Goal: Task Accomplishment & Management: Complete application form

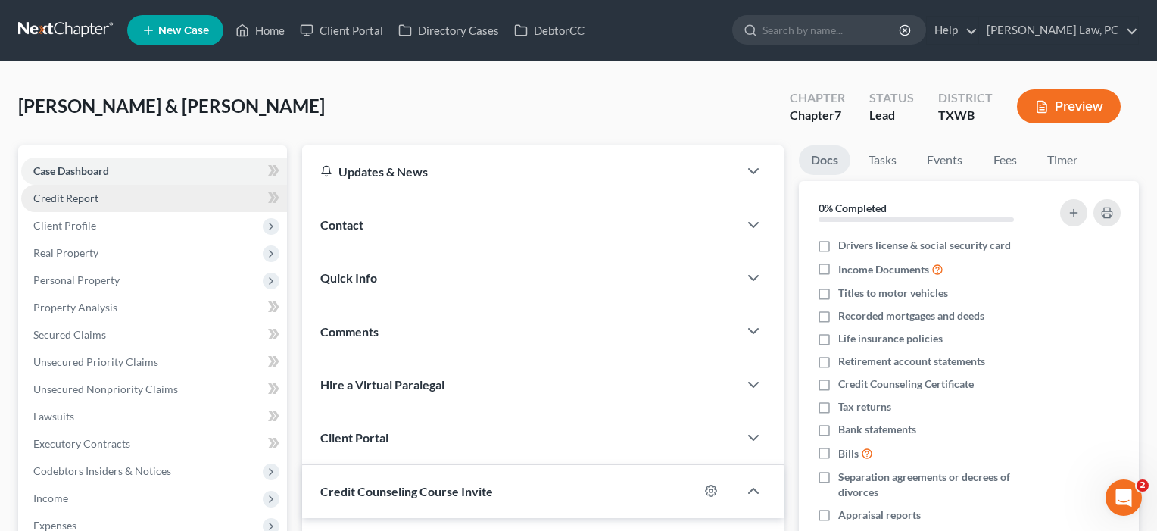
click at [64, 199] on span "Credit Report" at bounding box center [65, 198] width 65 height 13
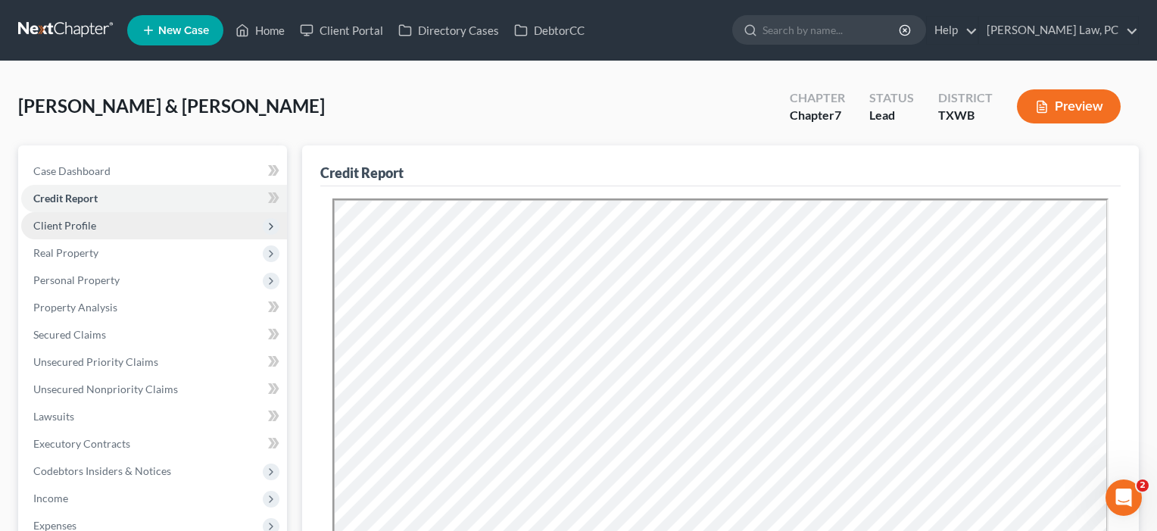
click at [81, 221] on span "Client Profile" at bounding box center [64, 225] width 63 height 13
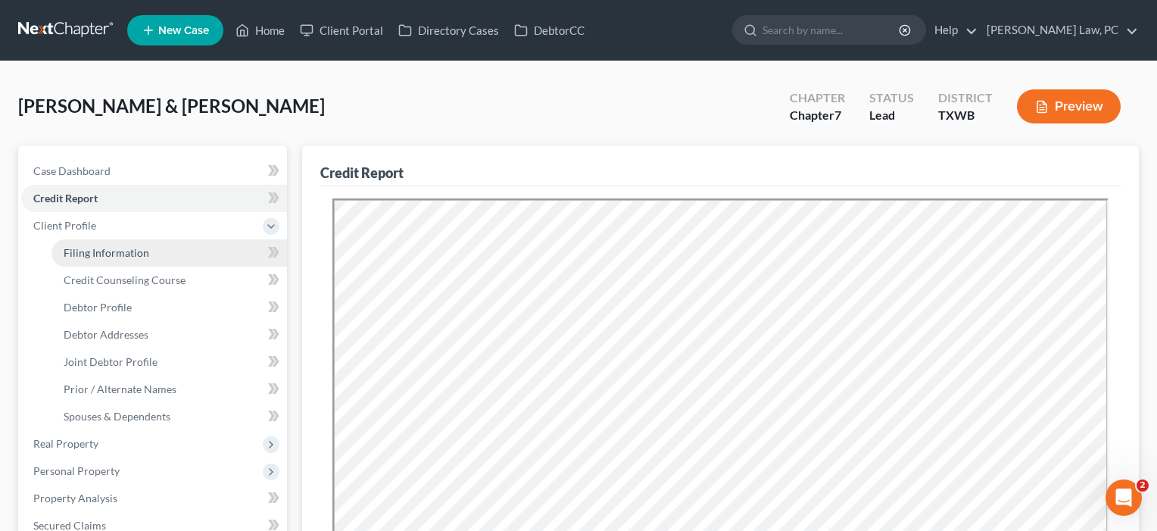
click at [83, 252] on span "Filing Information" at bounding box center [107, 252] width 86 height 13
select select "1"
select select "0"
select select "45"
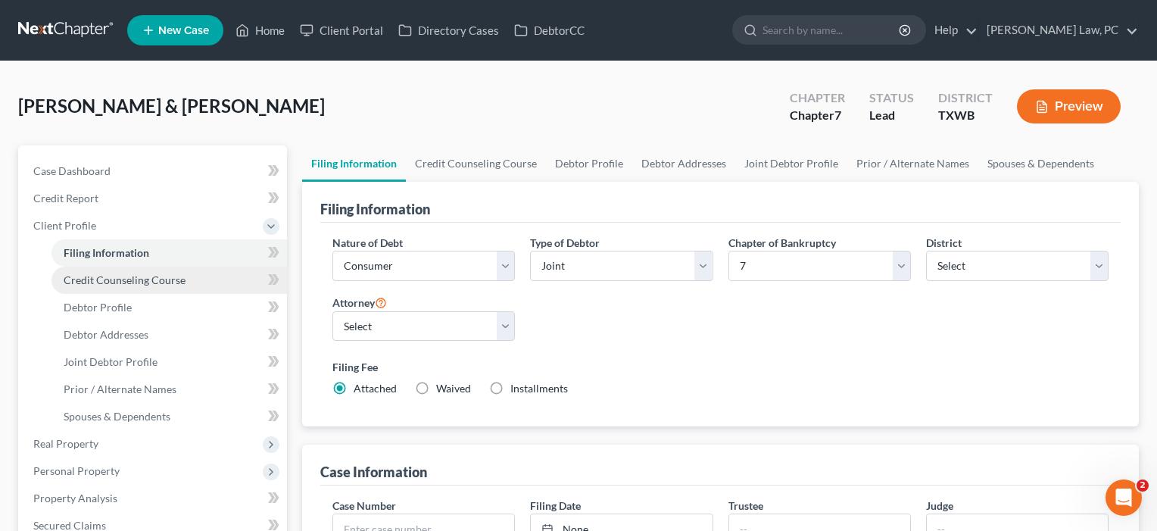
click at [95, 279] on span "Credit Counseling Course" at bounding box center [125, 279] width 122 height 13
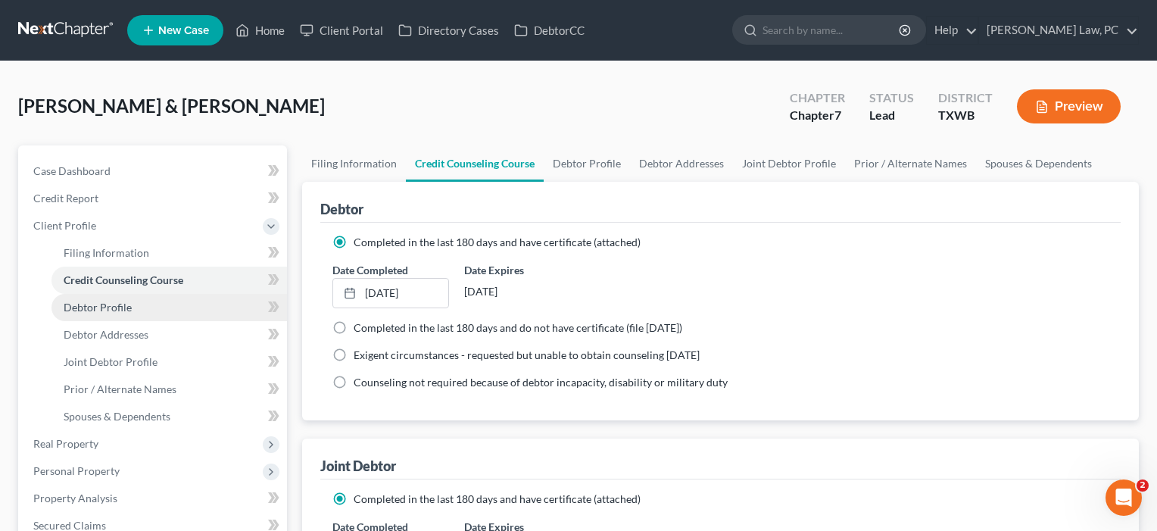
click at [106, 313] on link "Debtor Profile" at bounding box center [168, 307] width 235 height 27
select select "1"
select select "5"
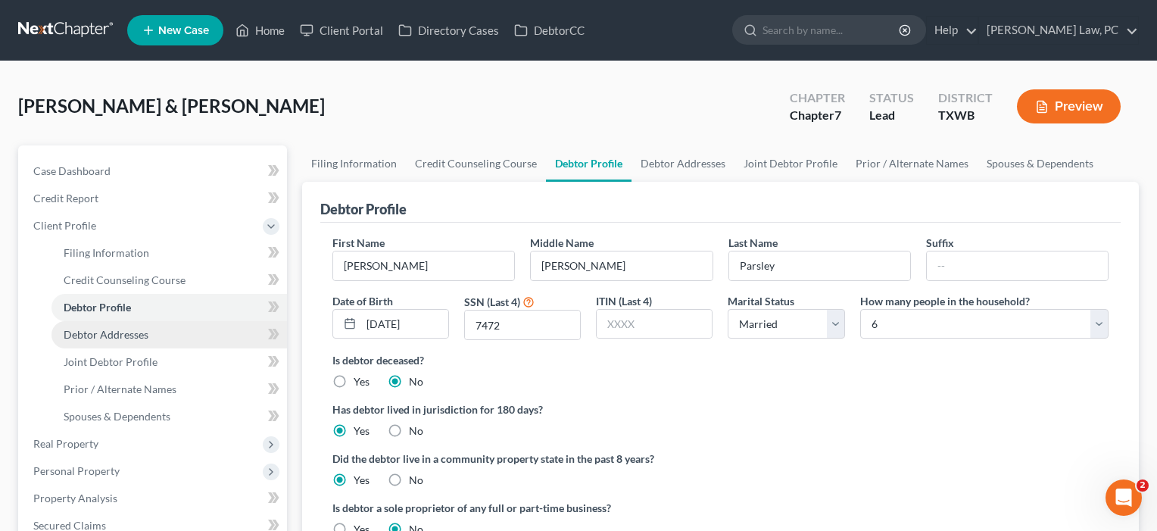
click at [128, 342] on link "Debtor Addresses" at bounding box center [168, 334] width 235 height 27
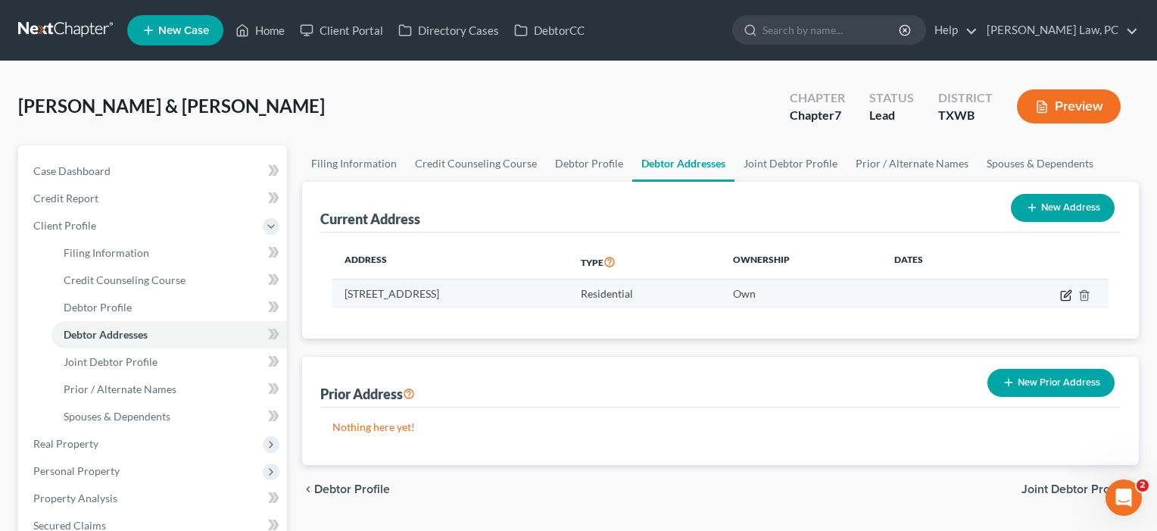
click at [1067, 295] on icon "button" at bounding box center [1067, 293] width 7 height 7
select select "45"
select select "0"
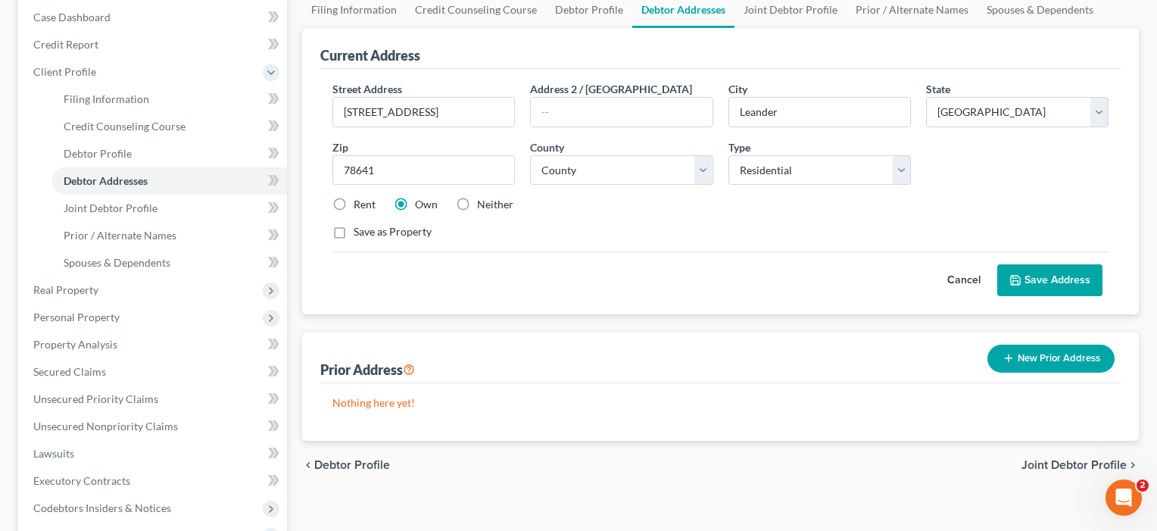
scroll to position [154, 0]
click at [1061, 276] on button "Save Address" at bounding box center [1049, 280] width 105 height 32
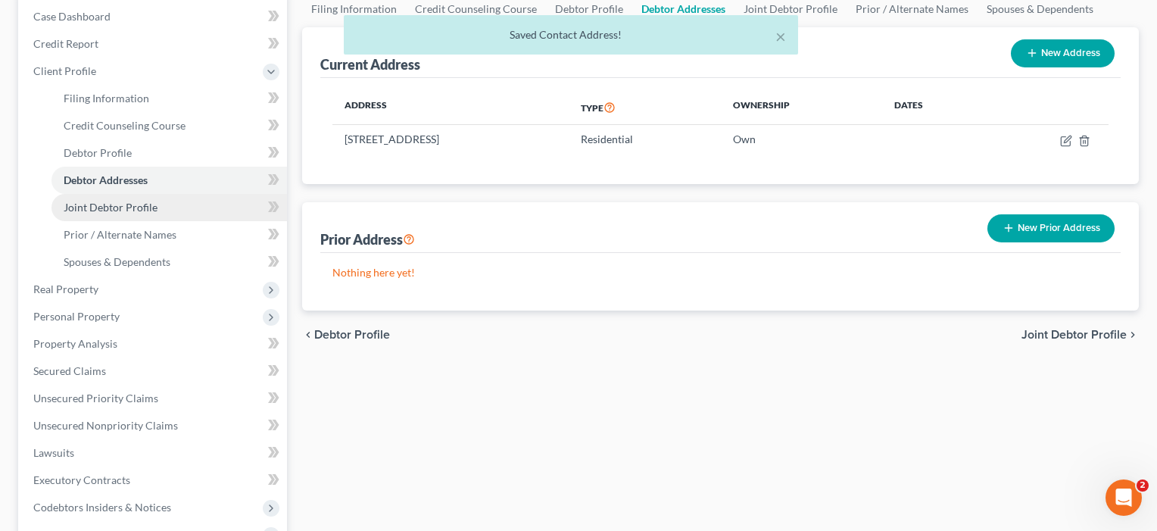
click at [114, 207] on span "Joint Debtor Profile" at bounding box center [111, 207] width 94 height 13
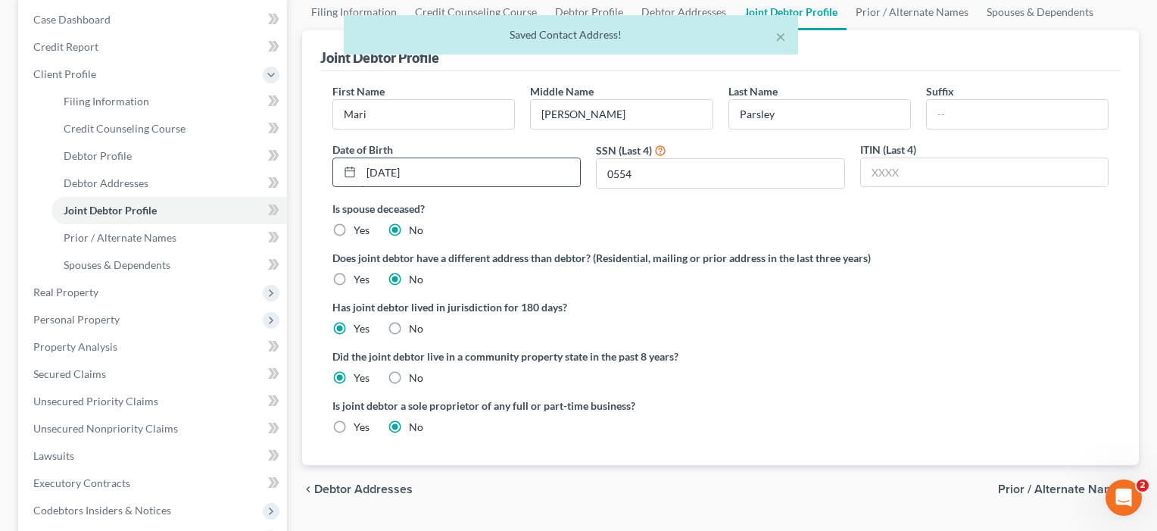
scroll to position [153, 0]
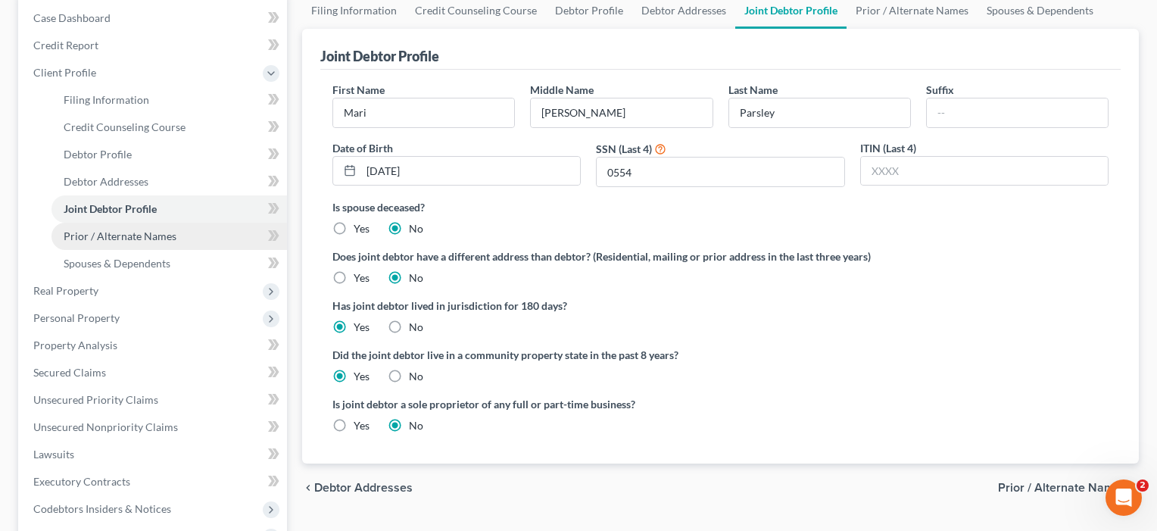
click at [116, 239] on span "Prior / Alternate Names" at bounding box center [120, 235] width 113 height 13
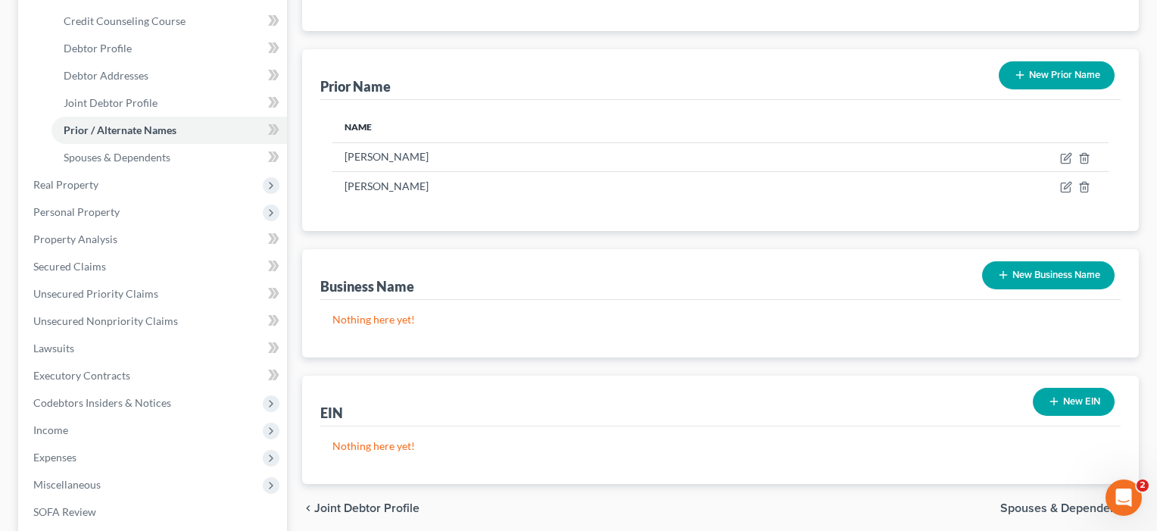
scroll to position [262, 0]
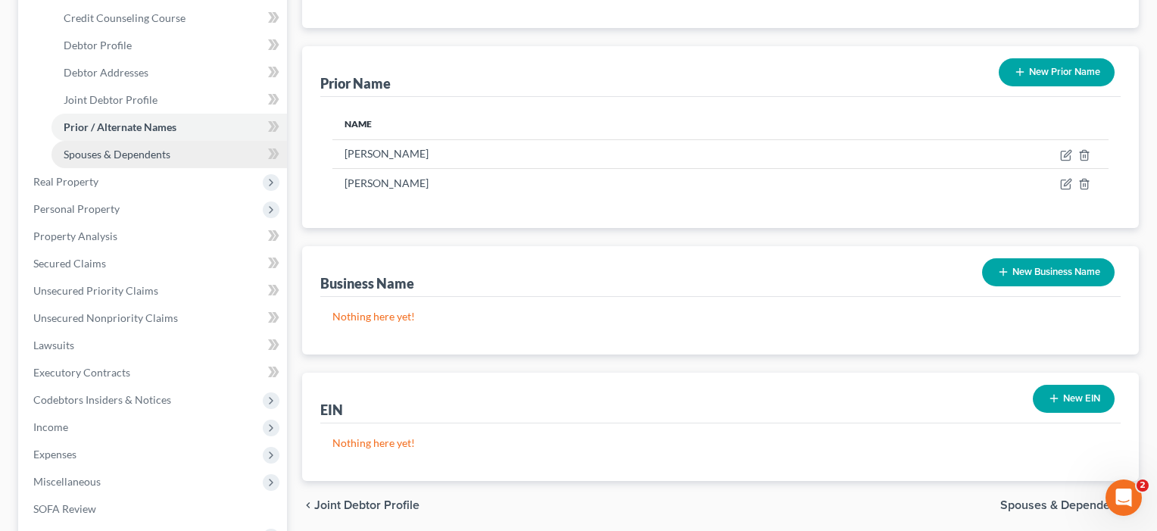
click at [122, 155] on span "Spouses & Dependents" at bounding box center [117, 154] width 107 height 13
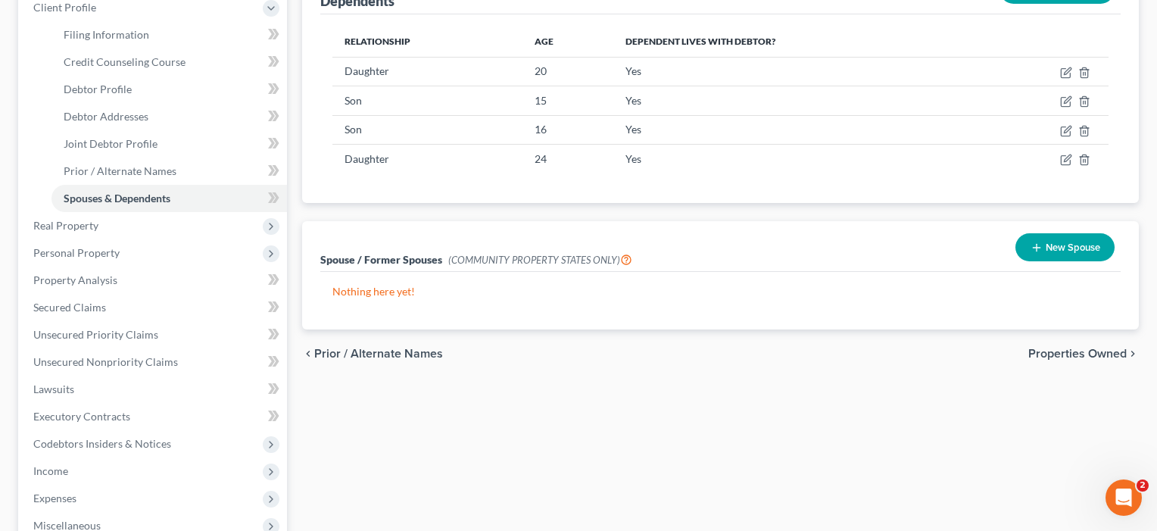
scroll to position [223, 0]
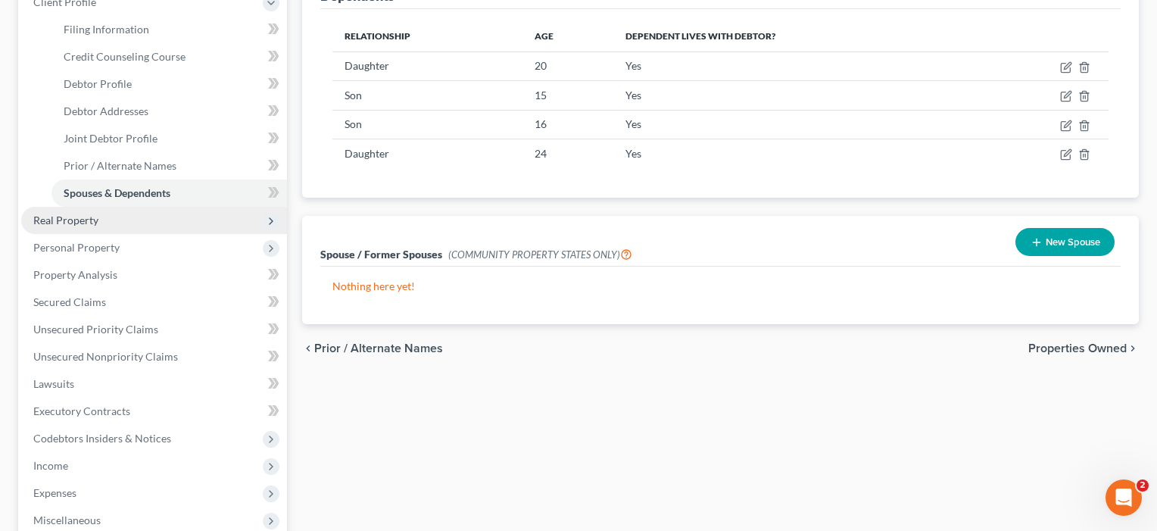
click at [50, 223] on span "Real Property" at bounding box center [65, 220] width 65 height 13
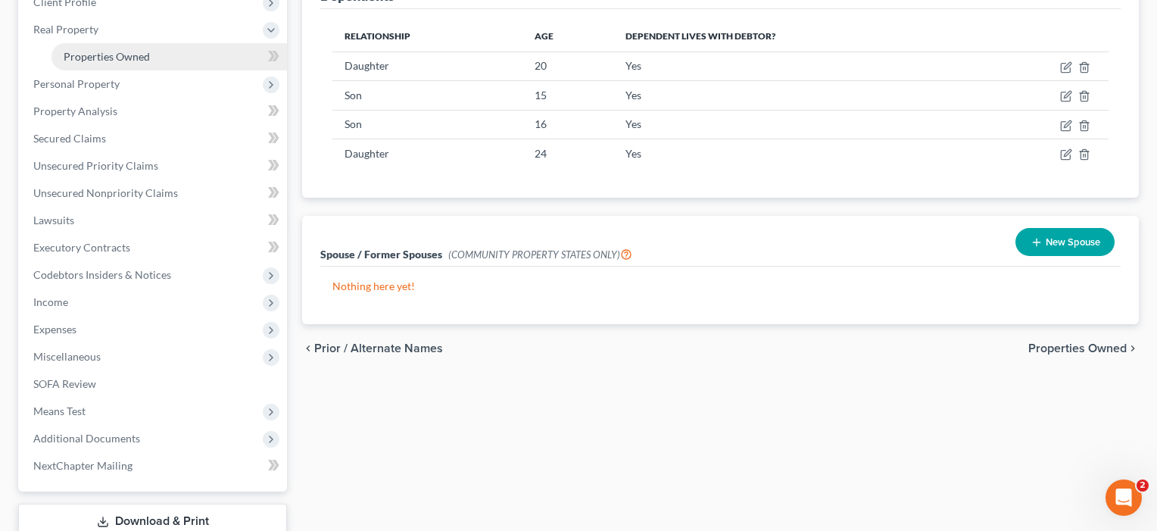
click at [96, 61] on span "Properties Owned" at bounding box center [107, 56] width 86 height 13
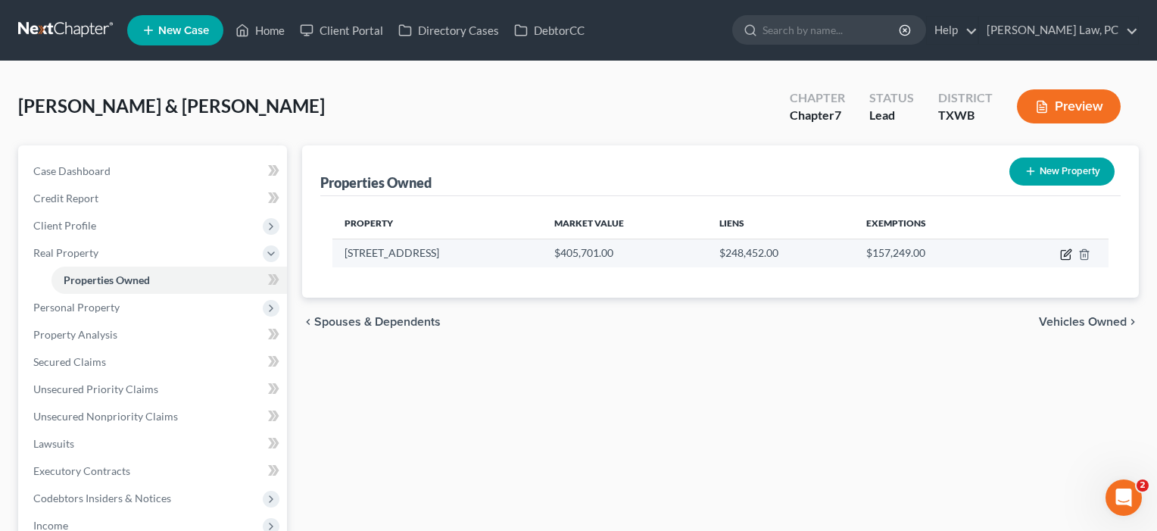
click at [1071, 251] on icon "button" at bounding box center [1066, 254] width 12 height 12
select select "45"
select select "245"
select select "2"
select select "0"
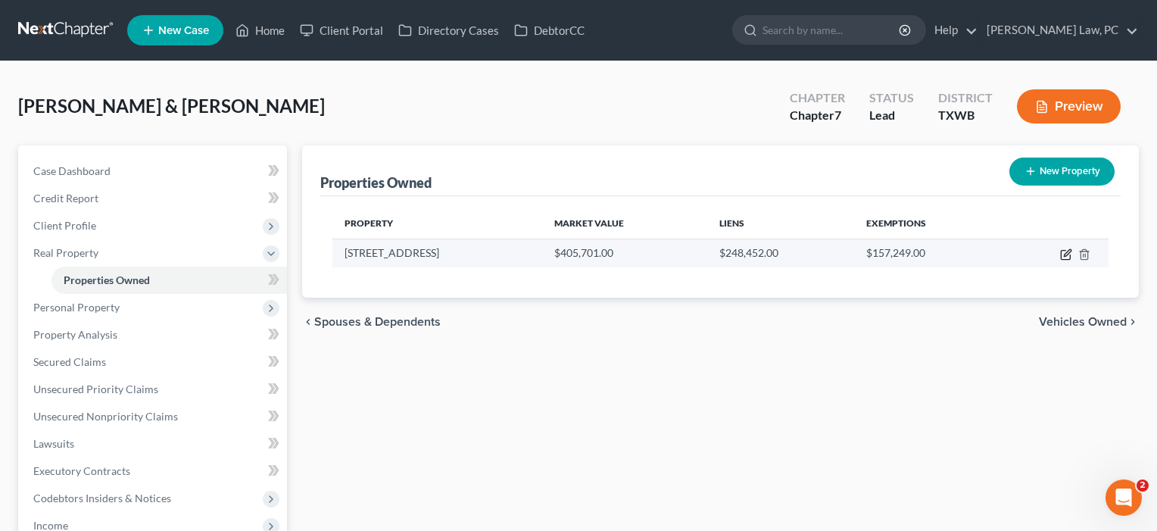
select select "6"
select select "2"
select select "0"
select select "2"
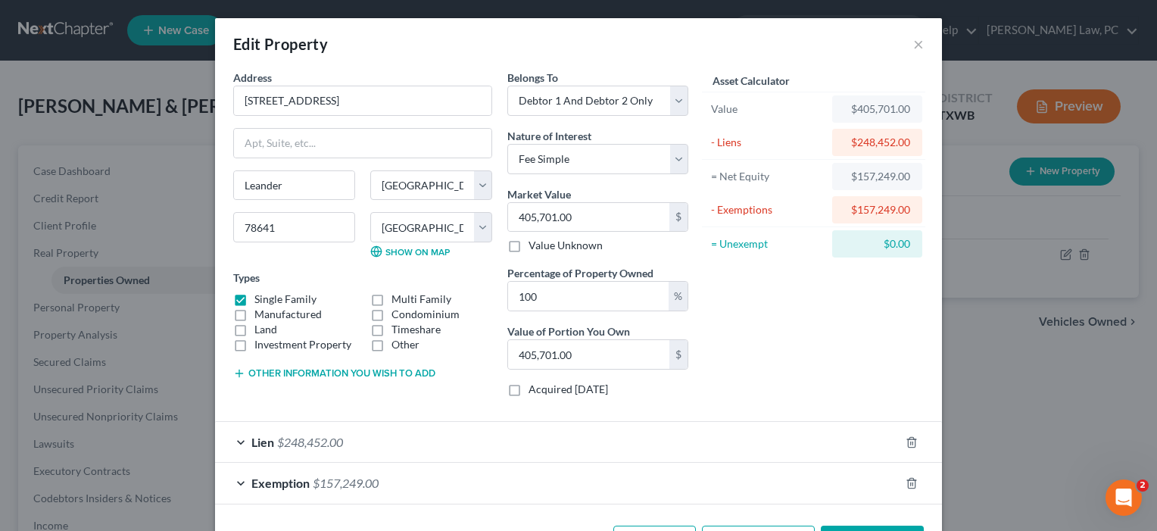
click at [396, 434] on div "Lien $248,452.00" at bounding box center [557, 442] width 685 height 40
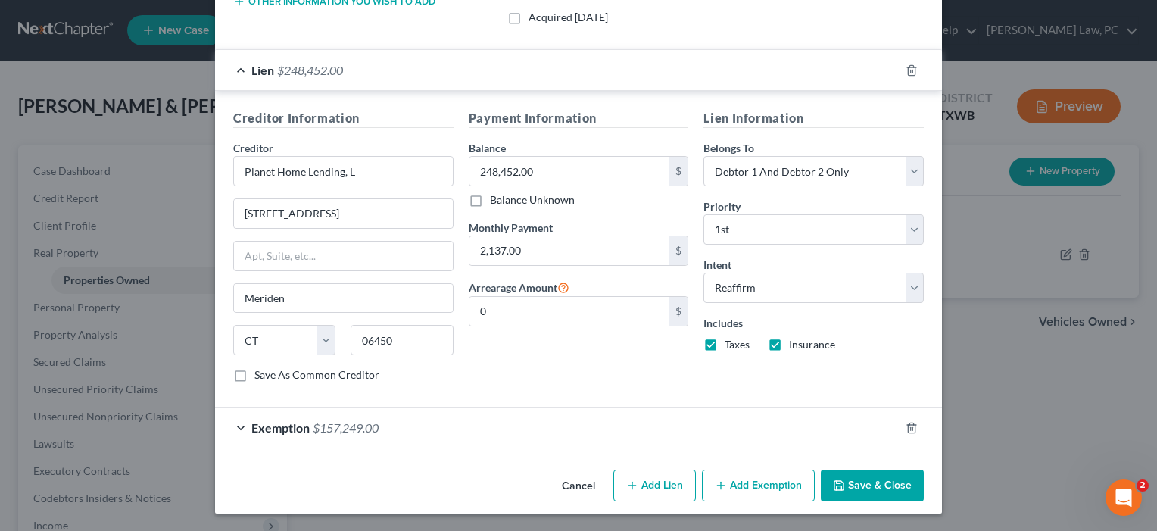
click at [435, 428] on div "Exemption $157,249.00" at bounding box center [557, 427] width 685 height 40
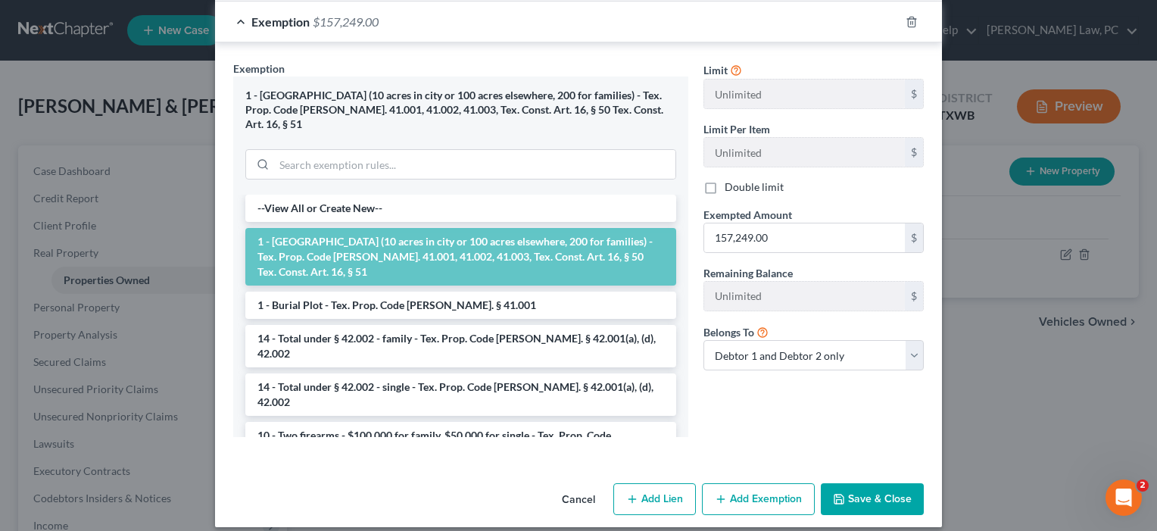
scroll to position [776, 0]
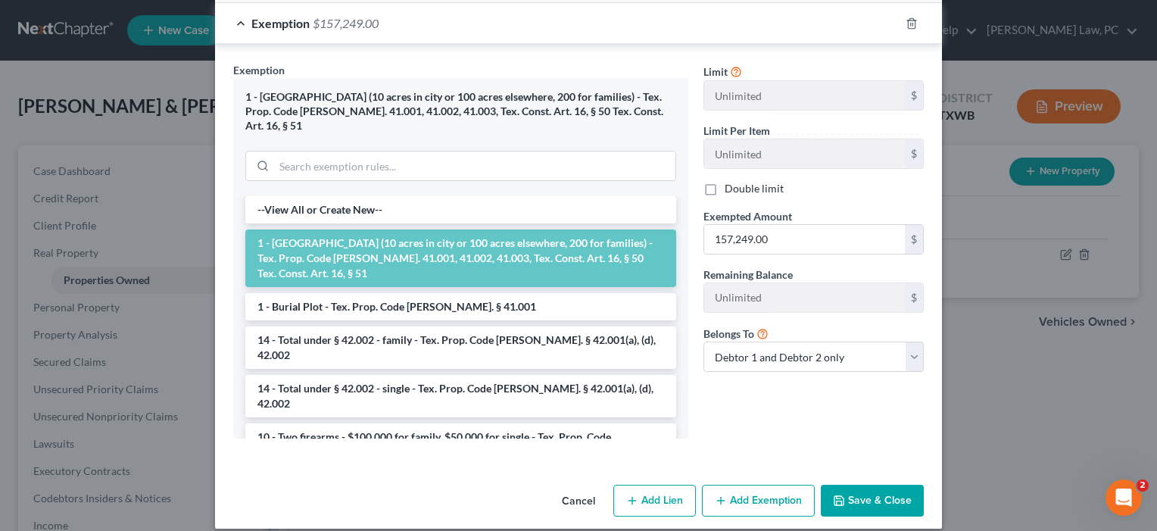
click at [858, 493] on button "Save & Close" at bounding box center [872, 501] width 103 height 32
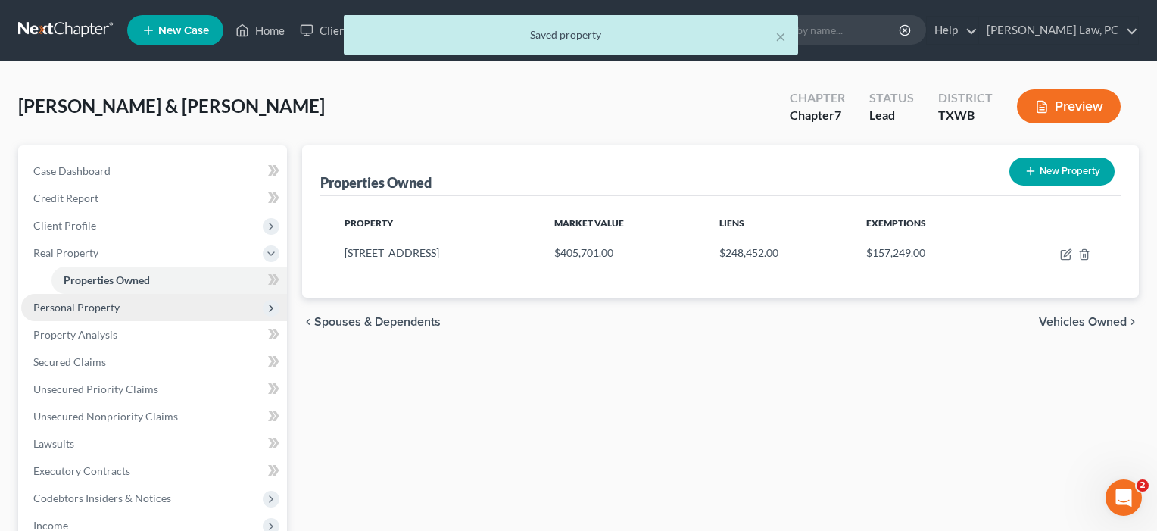
click at [36, 314] on span "Personal Property" at bounding box center [154, 307] width 266 height 27
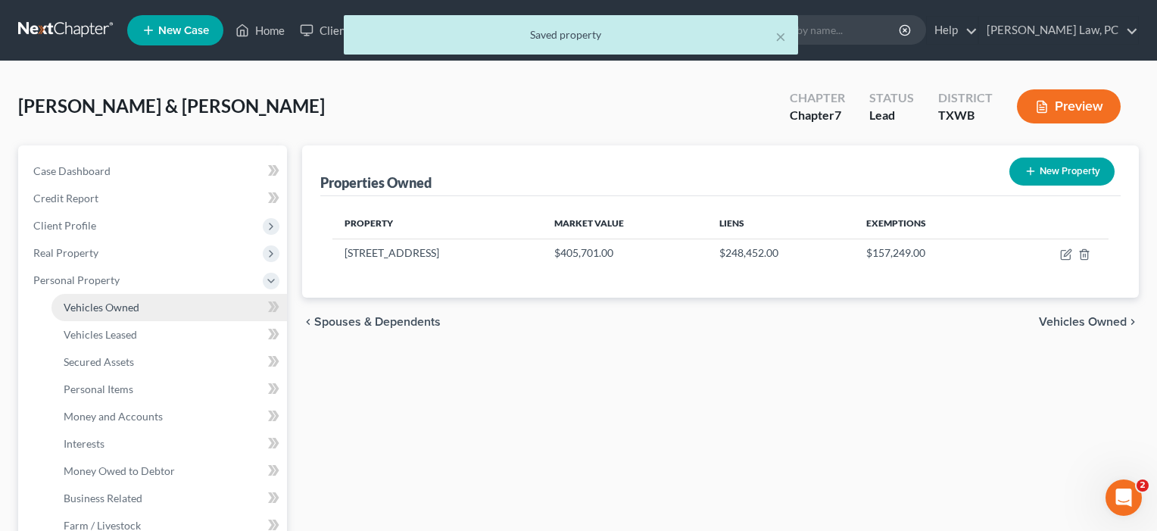
click at [82, 303] on span "Vehicles Owned" at bounding box center [102, 307] width 76 height 13
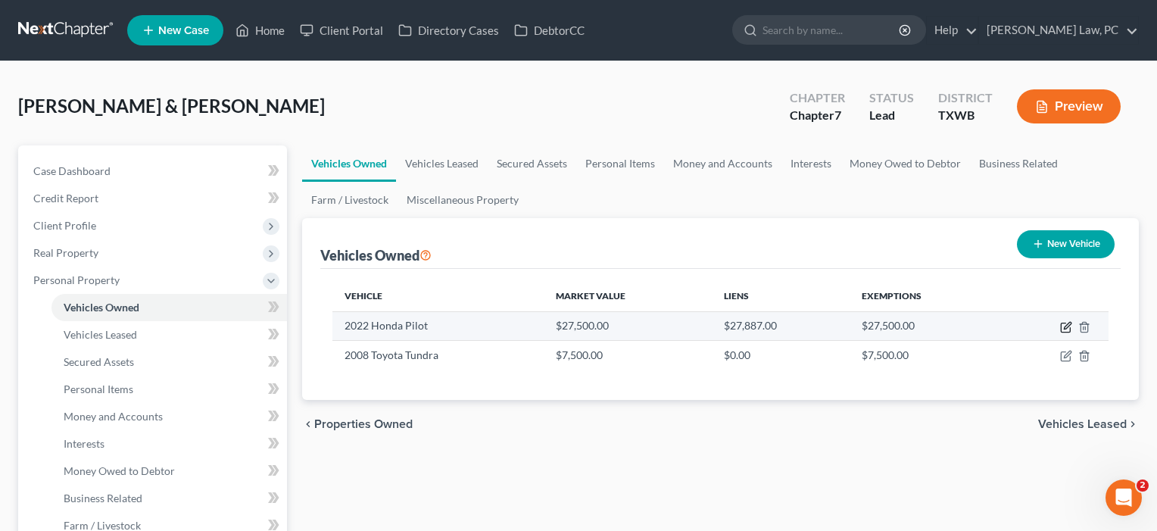
click at [1069, 328] on icon "button" at bounding box center [1066, 327] width 12 height 12
select select "0"
select select "4"
select select "1"
select select "2"
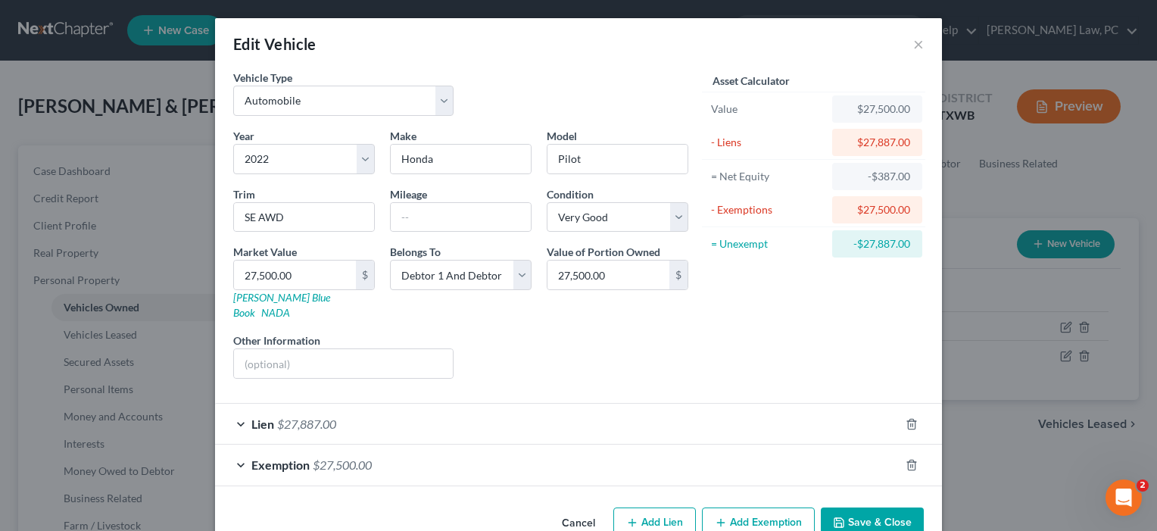
click at [880, 516] on button "Save & Close" at bounding box center [872, 523] width 103 height 32
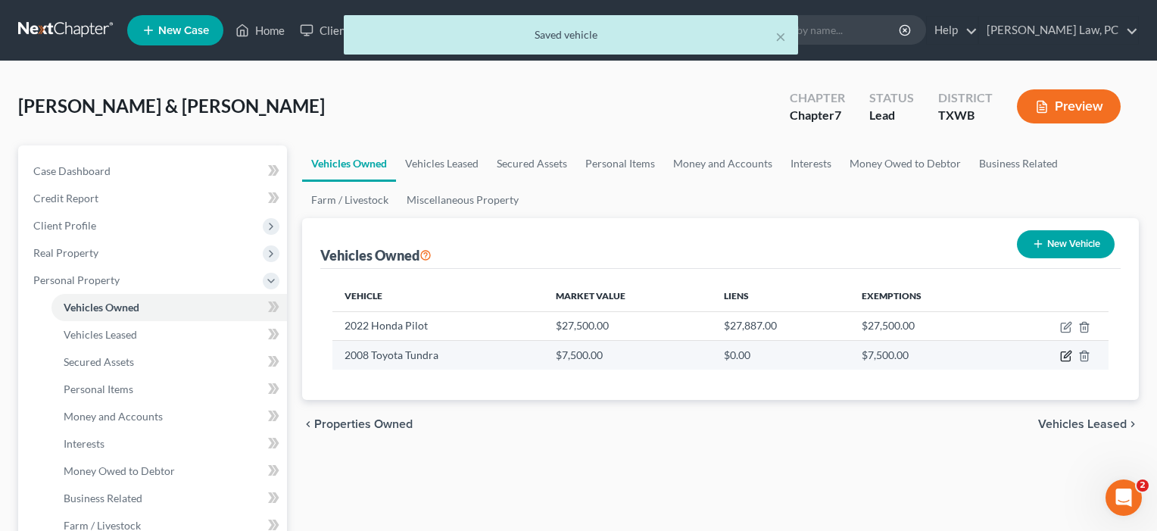
click at [1065, 360] on icon "button" at bounding box center [1066, 356] width 12 height 12
select select "0"
select select "18"
select select "4"
select select "2"
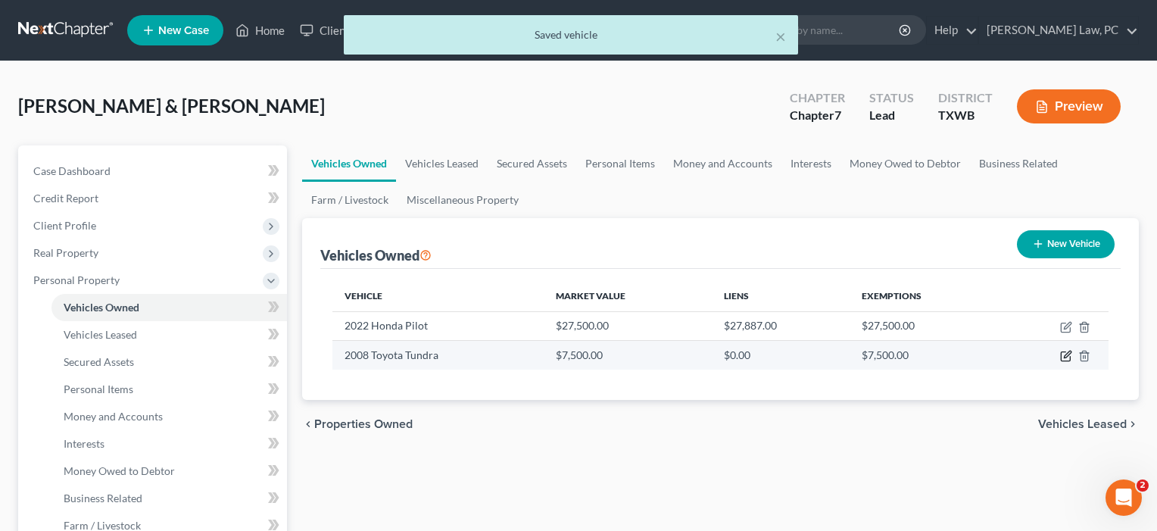
select select "2"
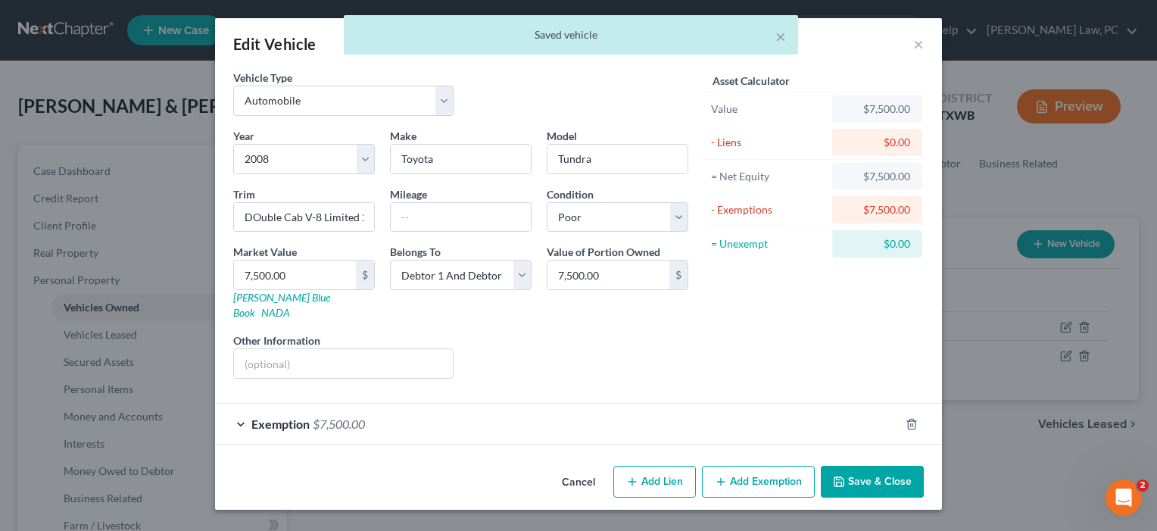
click at [684, 404] on div "Exemption $7,500.00" at bounding box center [557, 424] width 685 height 40
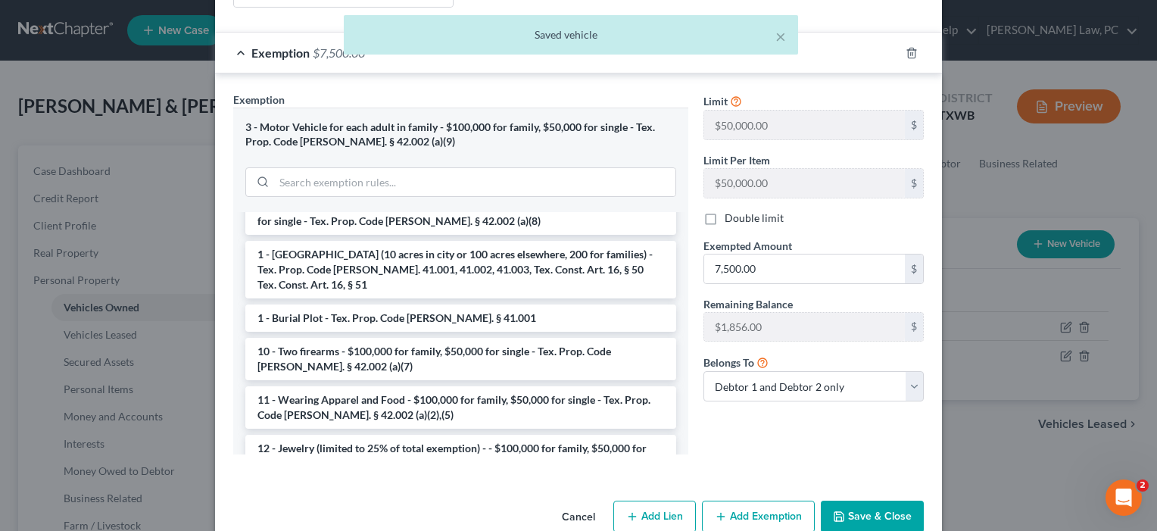
scroll to position [114, 0]
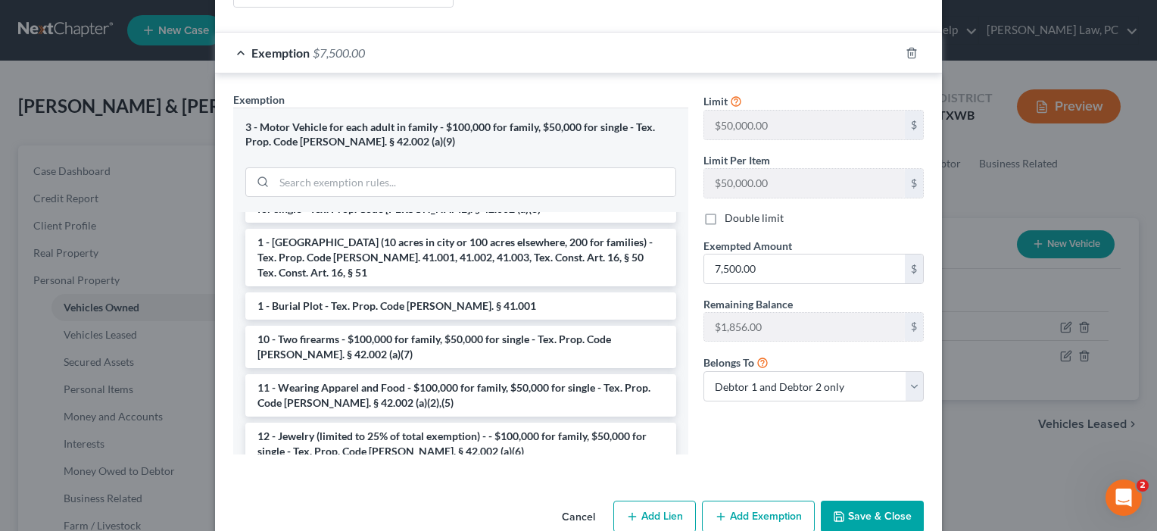
click at [878, 504] on button "Save & Close" at bounding box center [872, 517] width 103 height 32
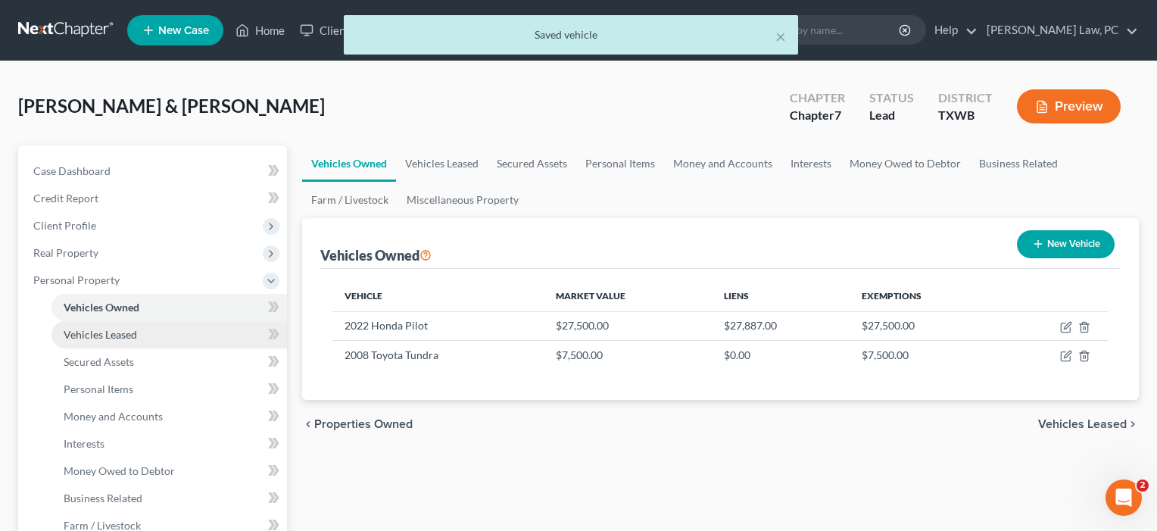
click at [111, 334] on span "Vehicles Leased" at bounding box center [100, 334] width 73 height 13
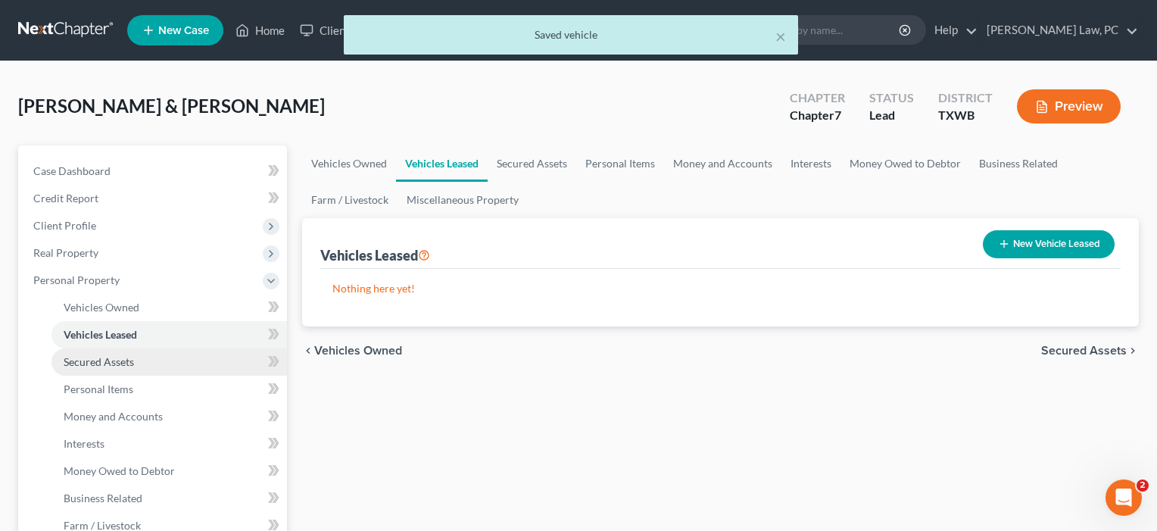
click at [104, 353] on link "Secured Assets" at bounding box center [168, 361] width 235 height 27
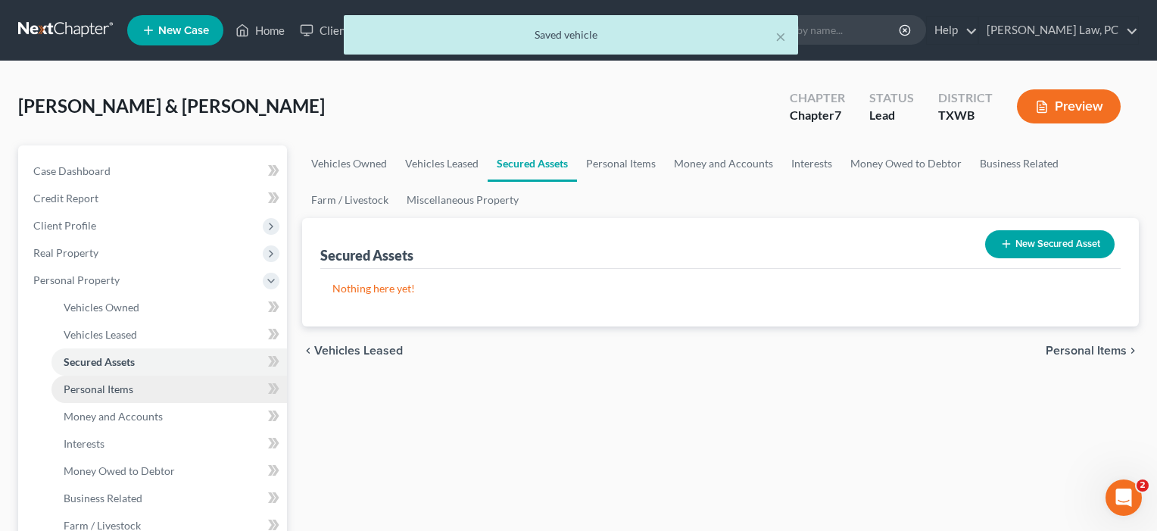
click at [104, 385] on span "Personal Items" at bounding box center [99, 388] width 70 height 13
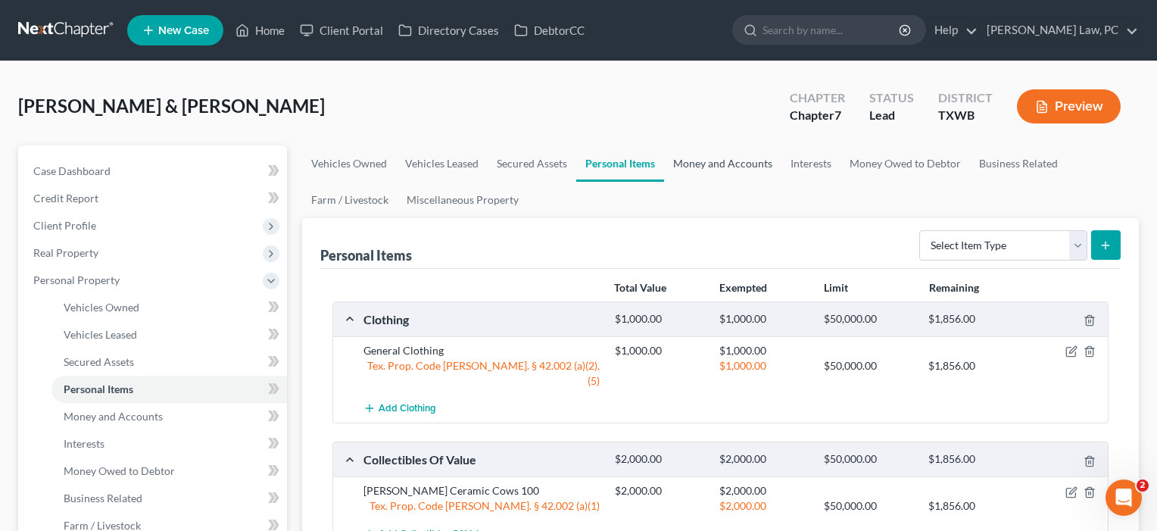
click at [736, 166] on link "Money and Accounts" at bounding box center [722, 163] width 117 height 36
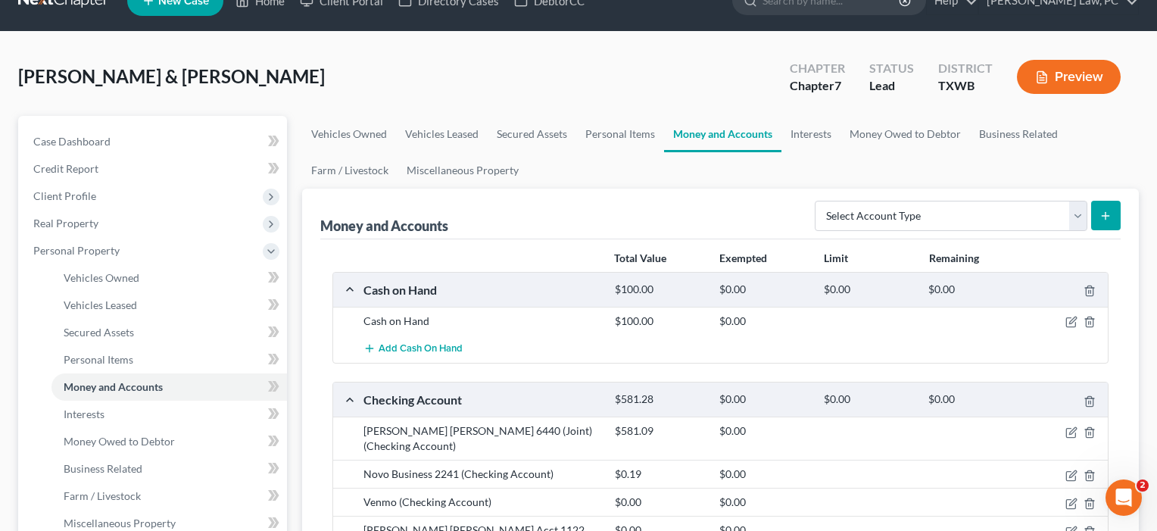
scroll to position [39, 0]
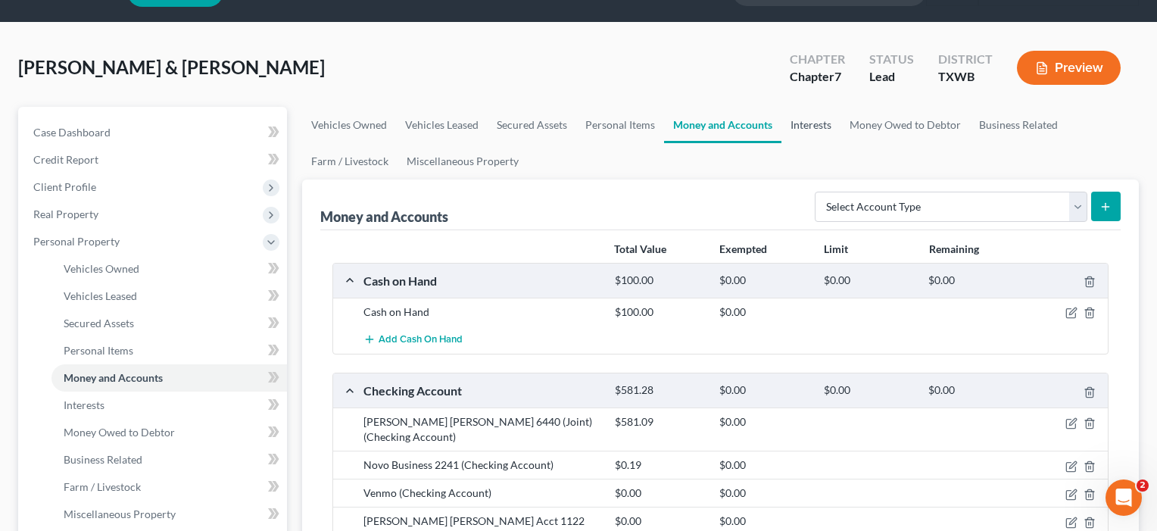
click at [818, 124] on link "Interests" at bounding box center [810, 125] width 59 height 36
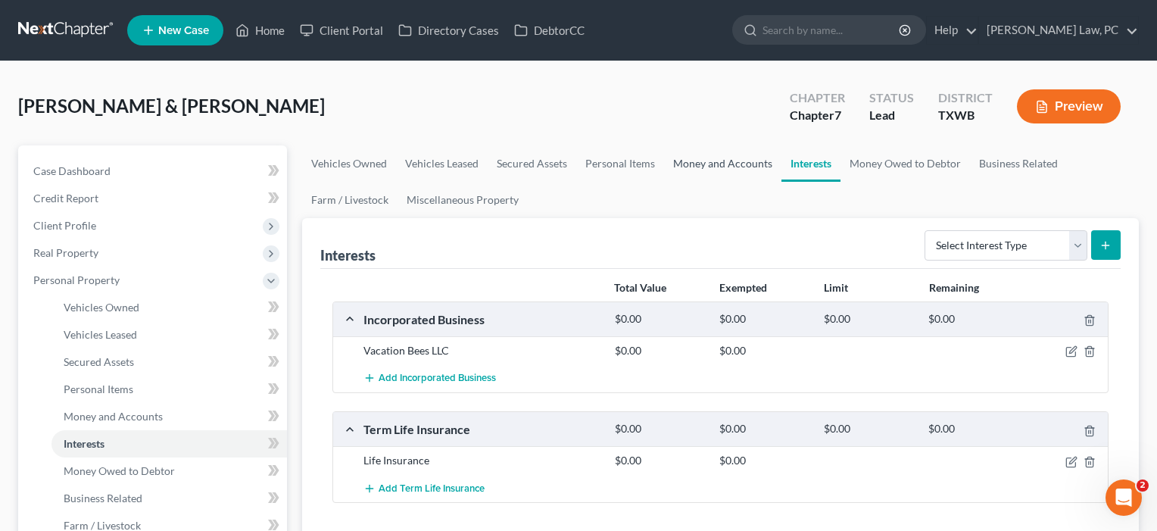
click at [717, 166] on link "Money and Accounts" at bounding box center [722, 163] width 117 height 36
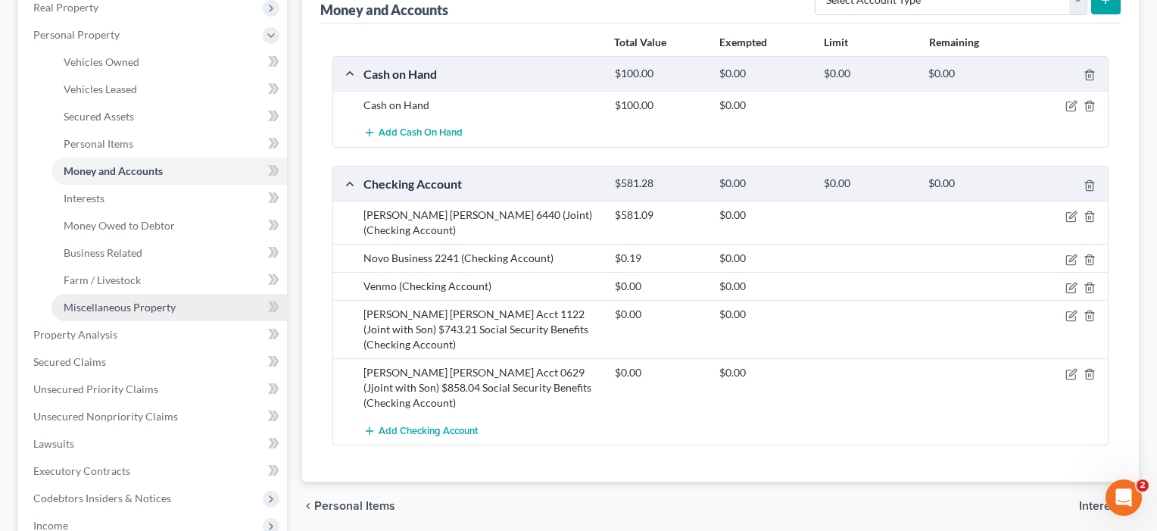
scroll to position [244, 0]
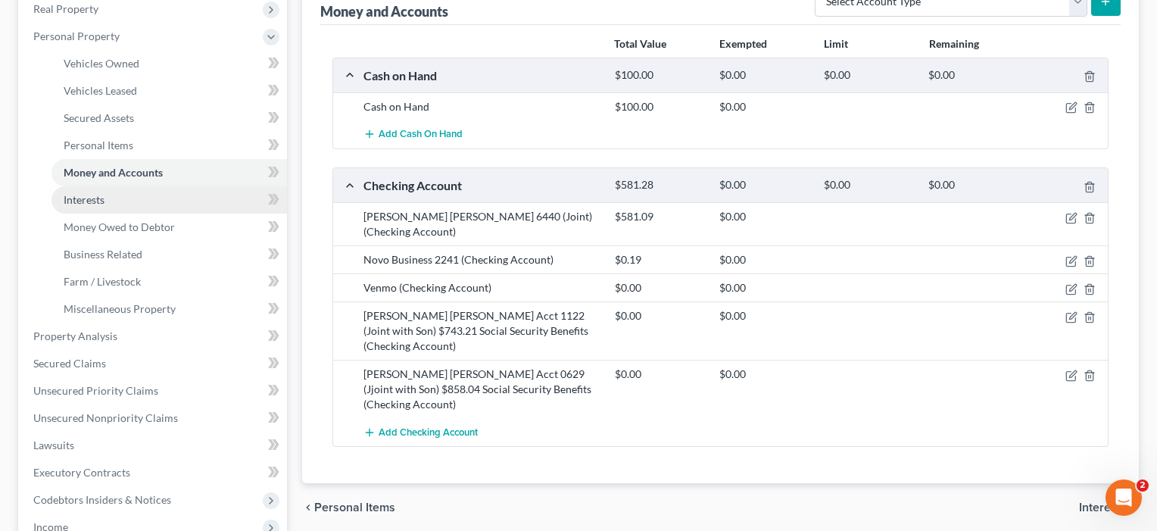
click at [93, 202] on span "Interests" at bounding box center [84, 199] width 41 height 13
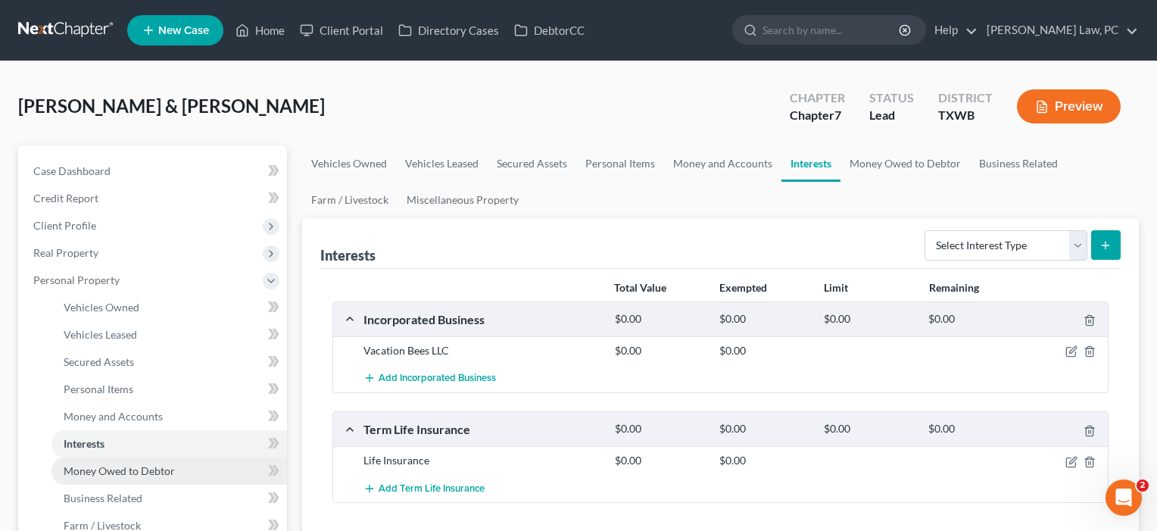
click at [168, 468] on span "Money Owed to Debtor" at bounding box center [119, 470] width 111 height 13
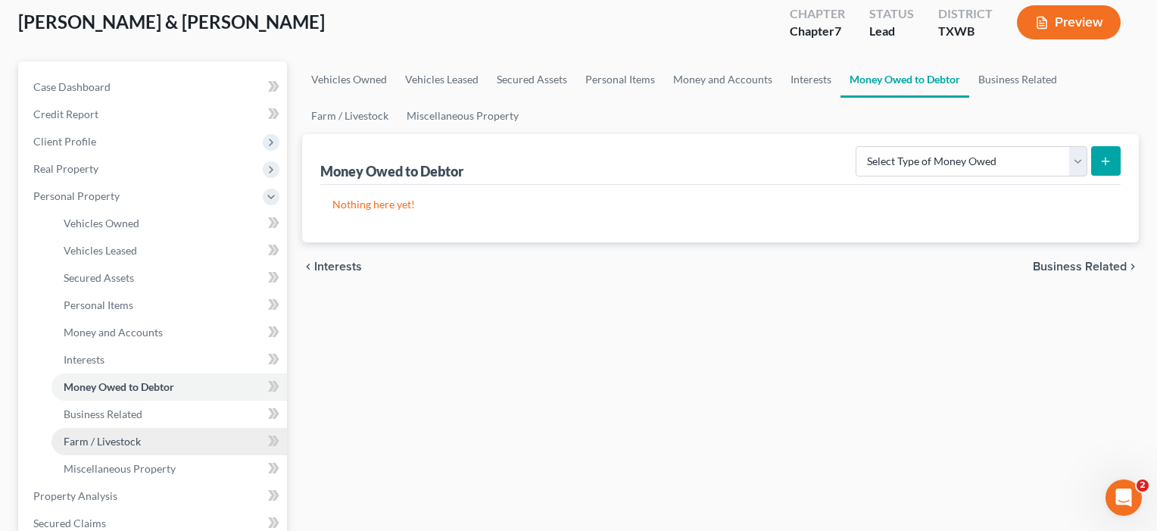
scroll to position [87, 0]
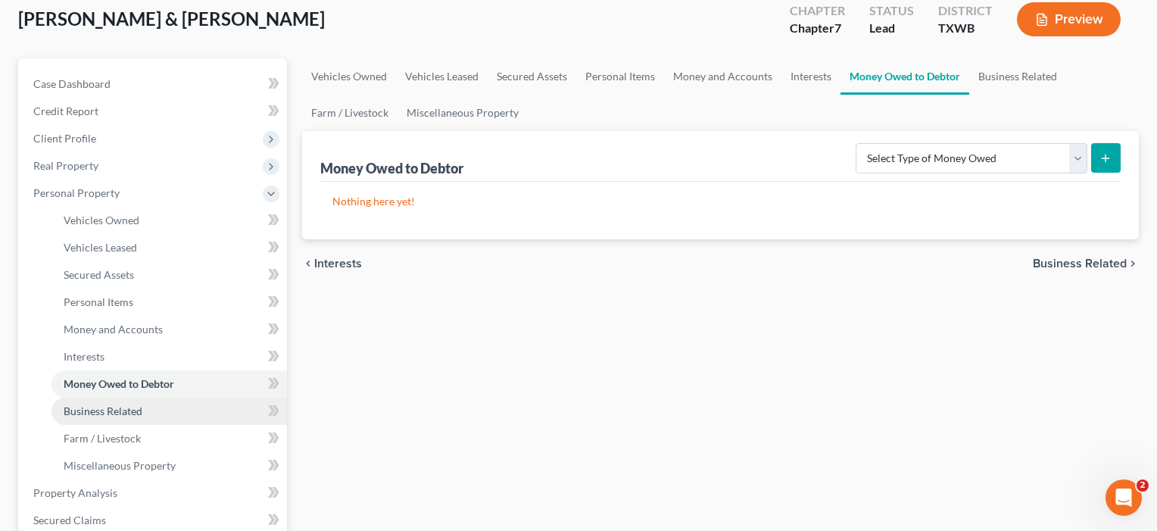
click at [117, 415] on span "Business Related" at bounding box center [103, 410] width 79 height 13
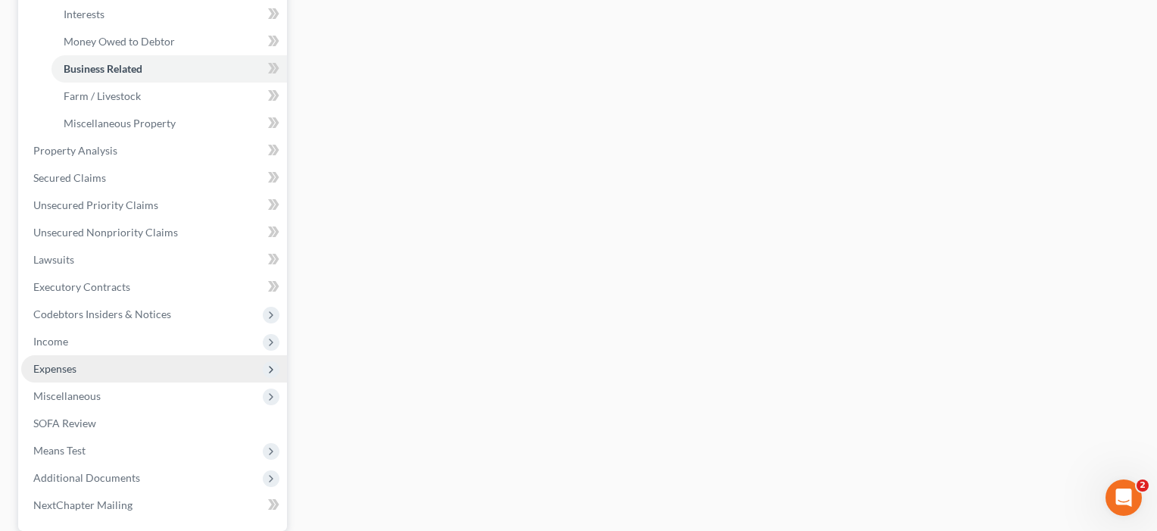
scroll to position [447, 0]
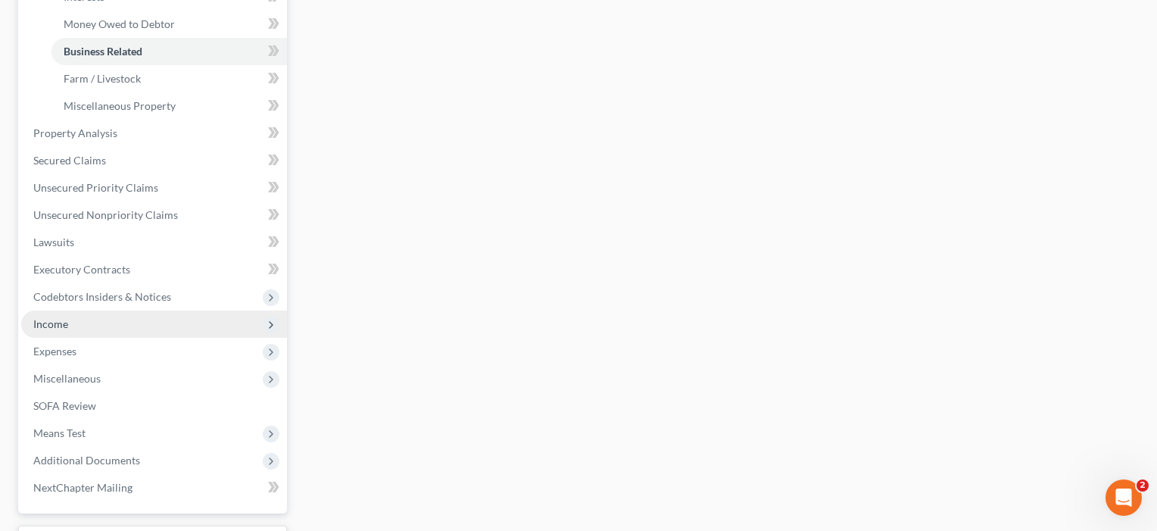
click at [51, 330] on span "Income" at bounding box center [154, 323] width 266 height 27
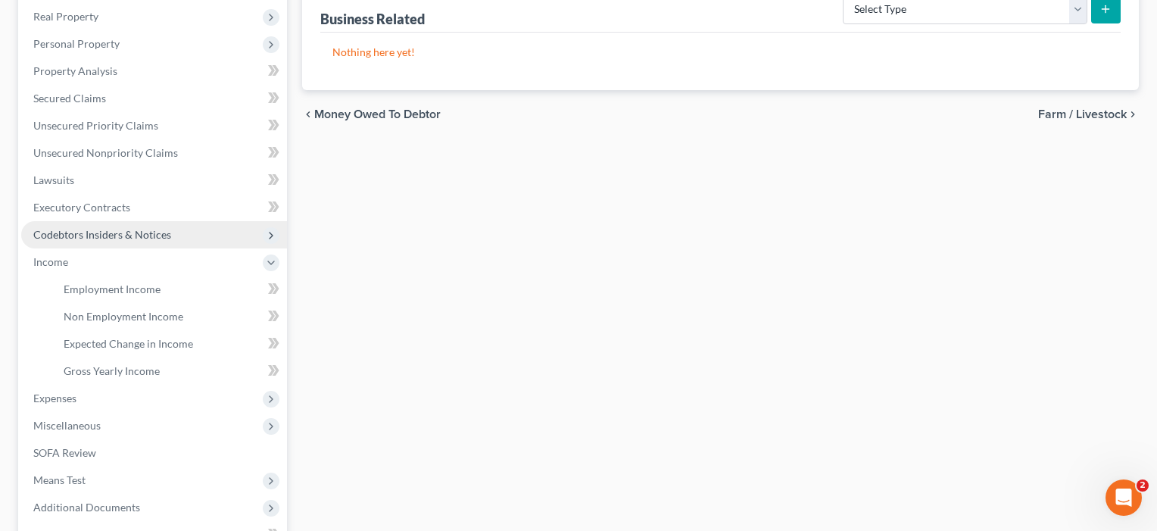
scroll to position [237, 0]
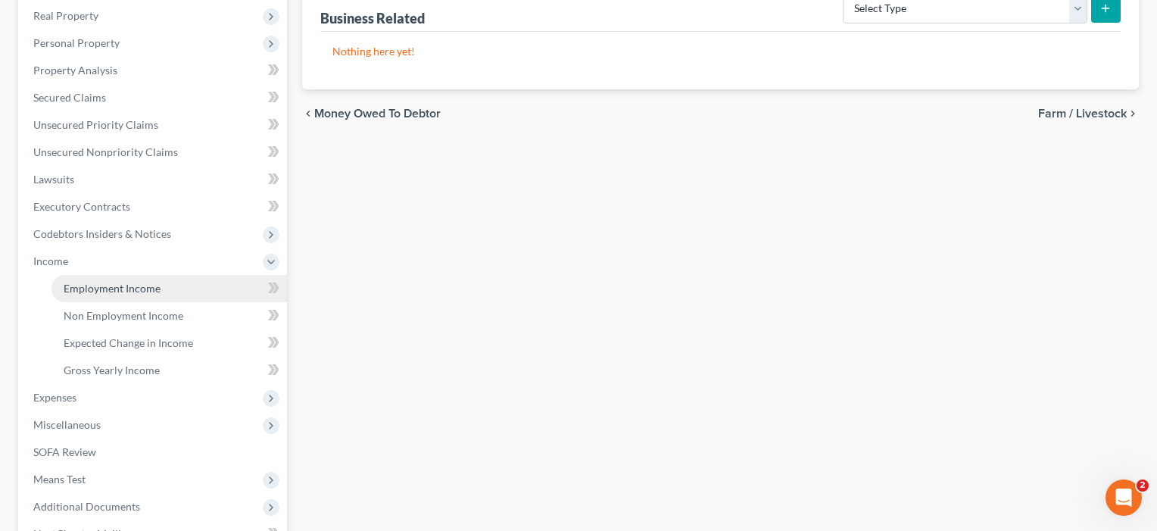
click at [123, 285] on span "Employment Income" at bounding box center [112, 288] width 97 height 13
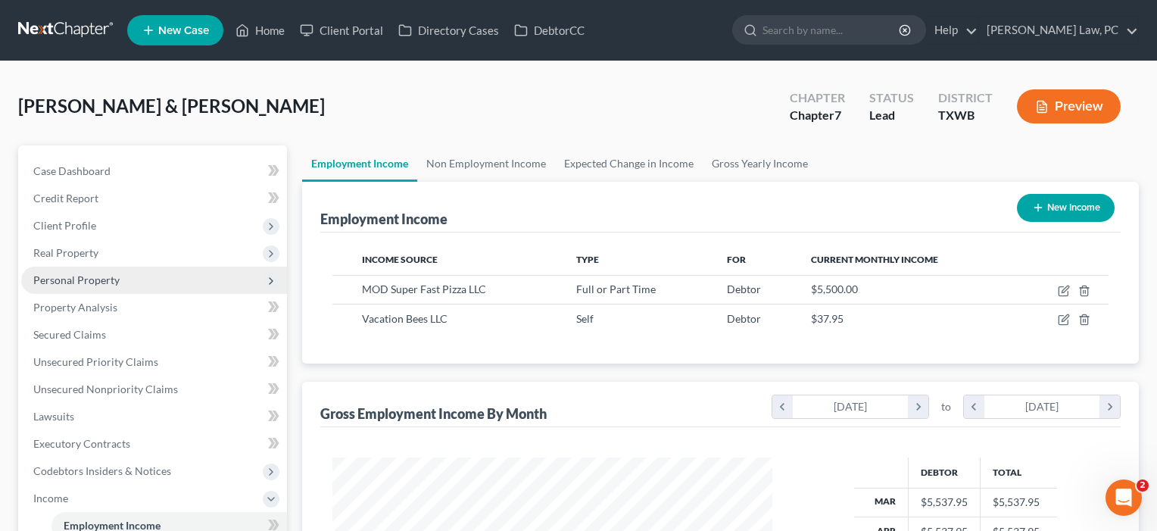
scroll to position [271, 471]
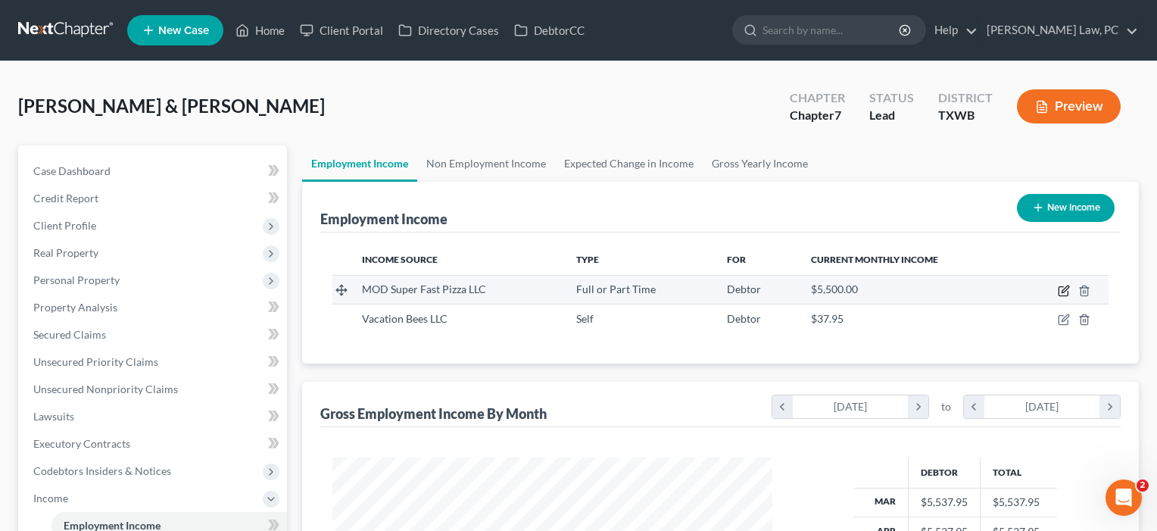
click at [1062, 293] on icon "button" at bounding box center [1064, 291] width 12 height 12
select select "0"
select select "50"
select select "2"
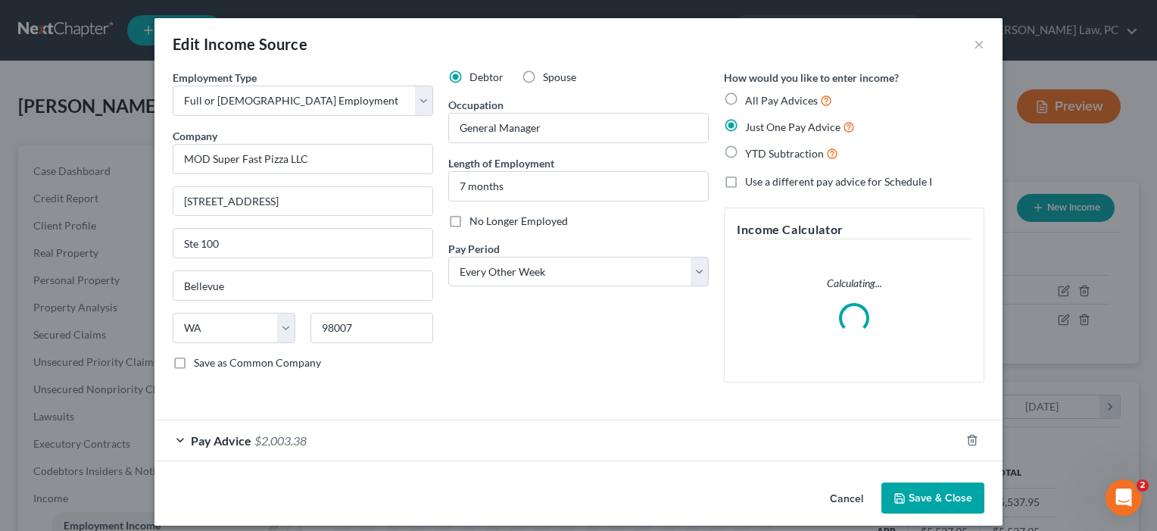
click at [939, 498] on button "Save & Close" at bounding box center [932, 498] width 103 height 32
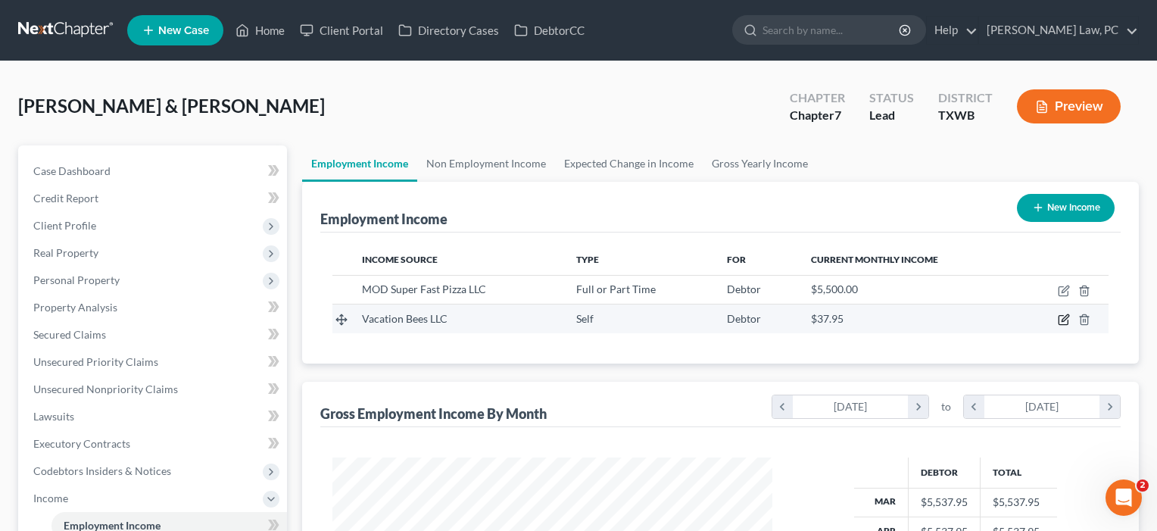
click at [1063, 320] on icon "button" at bounding box center [1065, 318] width 7 height 7
select select "1"
select select "45"
select select "0"
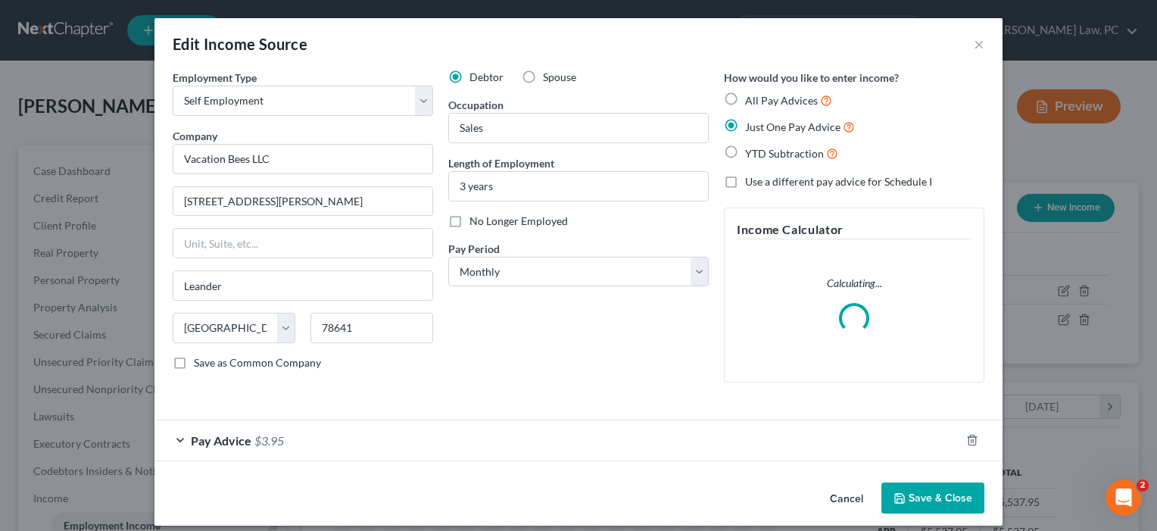
click at [918, 482] on button "Save & Close" at bounding box center [932, 498] width 103 height 32
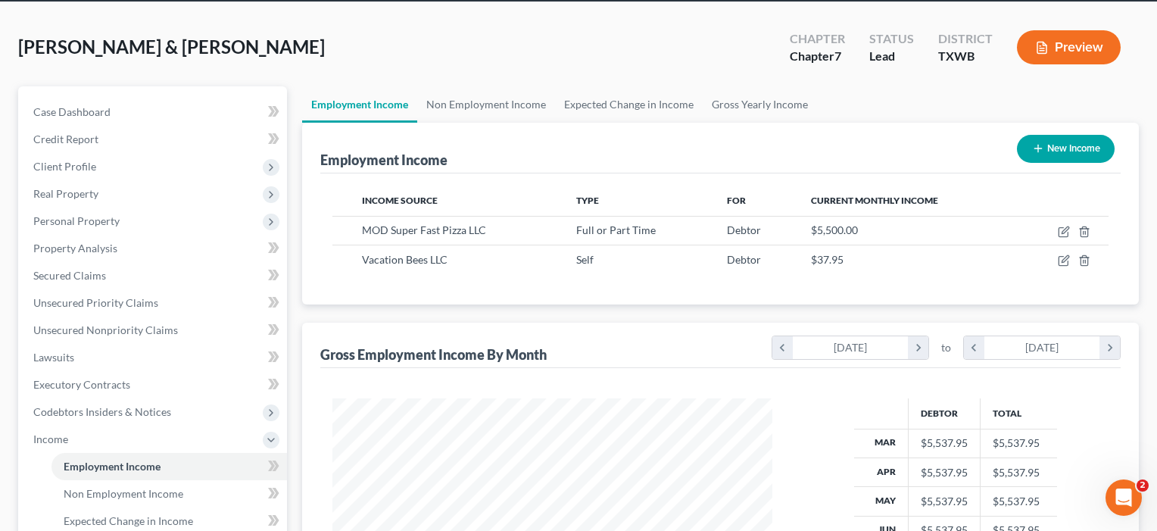
scroll to position [217, 0]
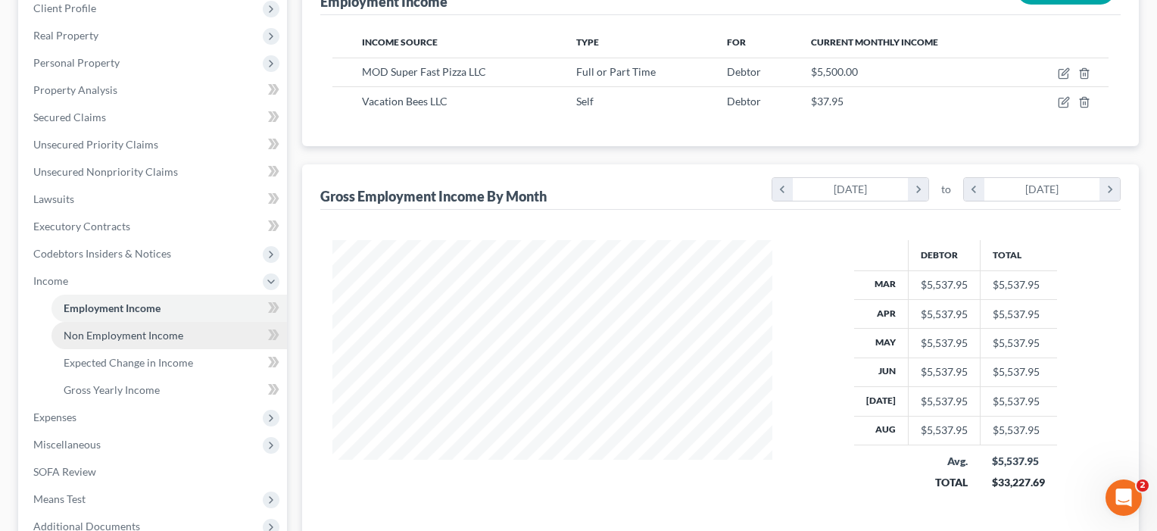
click at [96, 330] on span "Non Employment Income" at bounding box center [124, 335] width 120 height 13
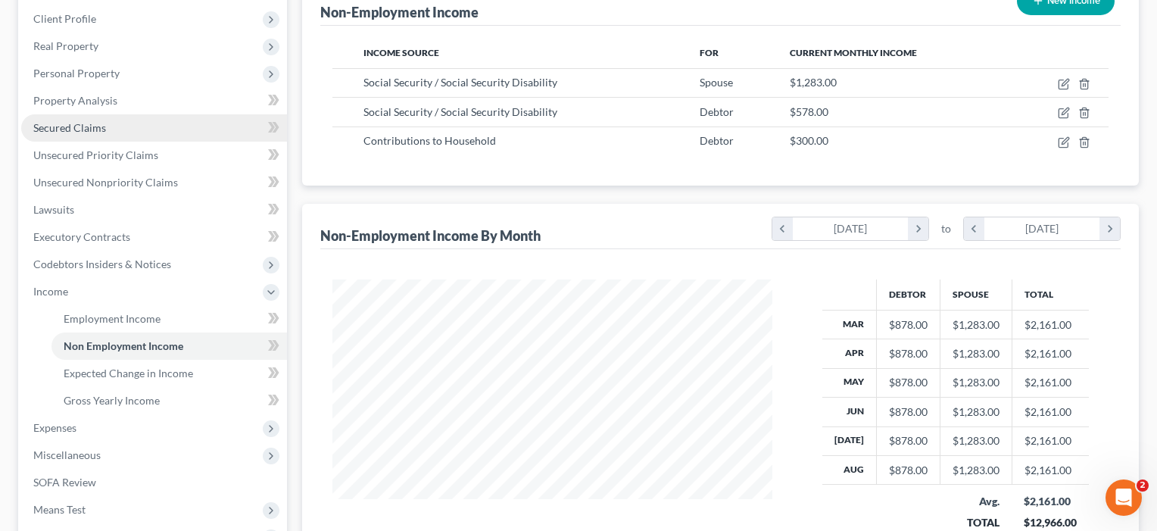
scroll to position [218, 0]
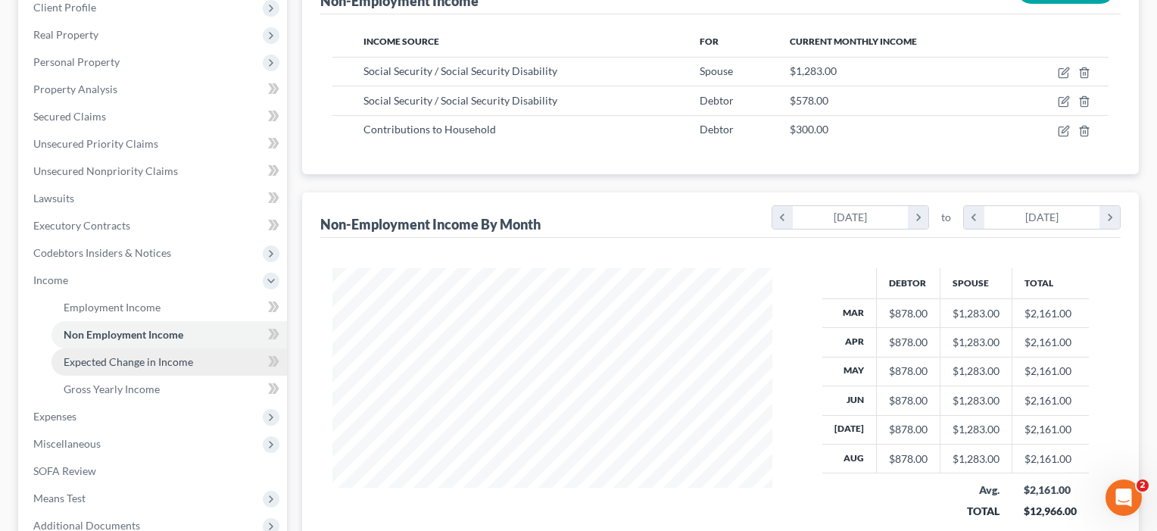
click at [122, 360] on span "Expected Change in Income" at bounding box center [128, 361] width 129 height 13
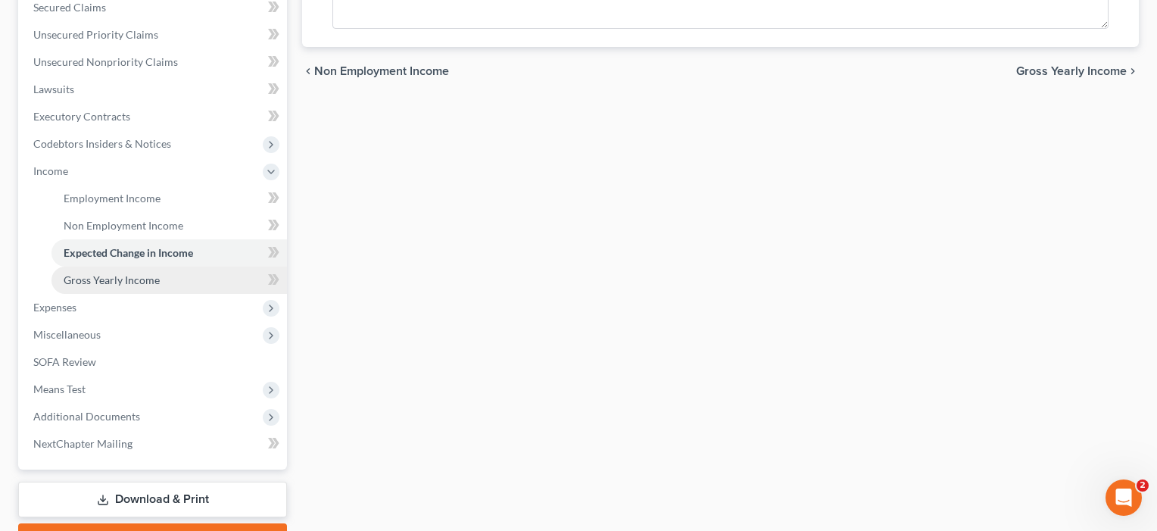
click at [117, 276] on span "Gross Yearly Income" at bounding box center [112, 279] width 96 height 13
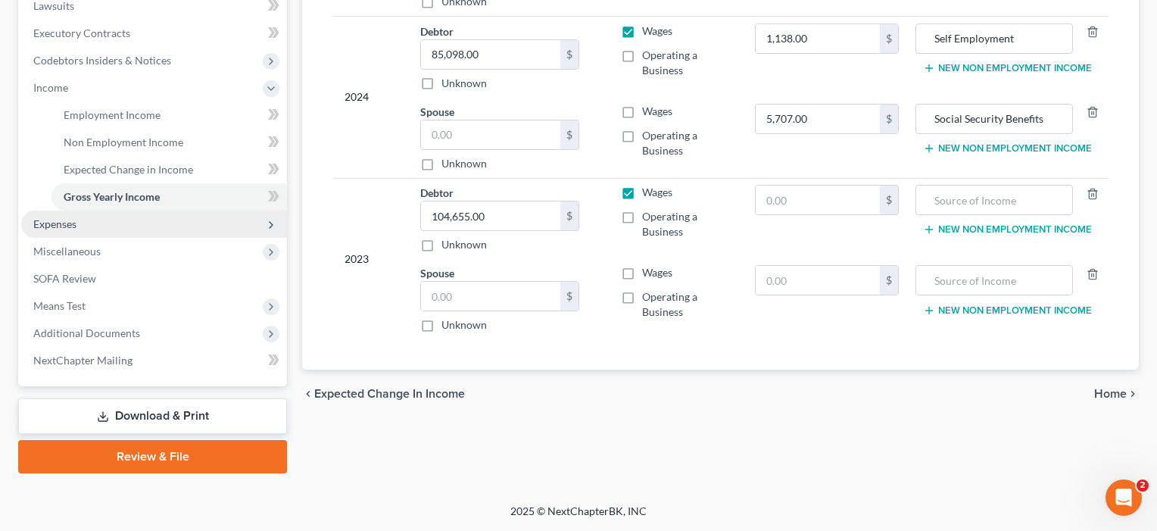
scroll to position [410, 0]
click at [57, 223] on span "Expenses" at bounding box center [54, 223] width 43 height 13
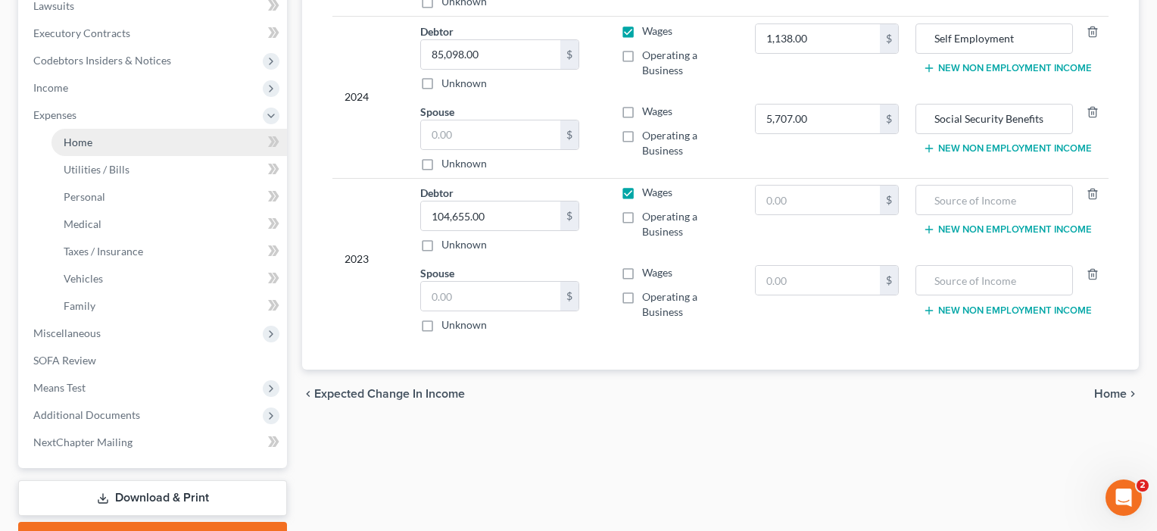
click at [102, 155] on link "Home" at bounding box center [168, 142] width 235 height 27
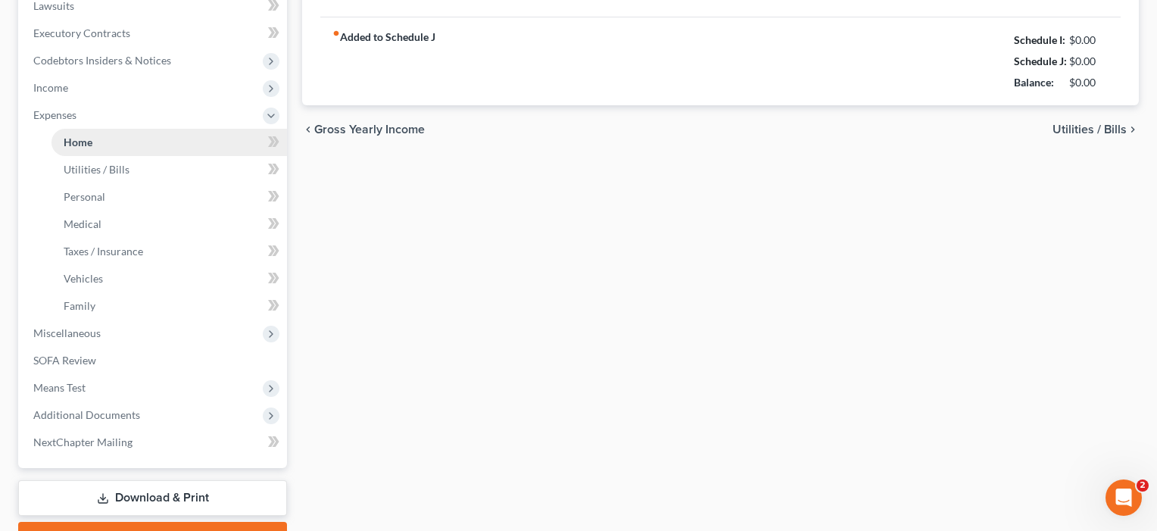
type input "2,137.00"
type input "0.00"
radio input "true"
type input "0.00"
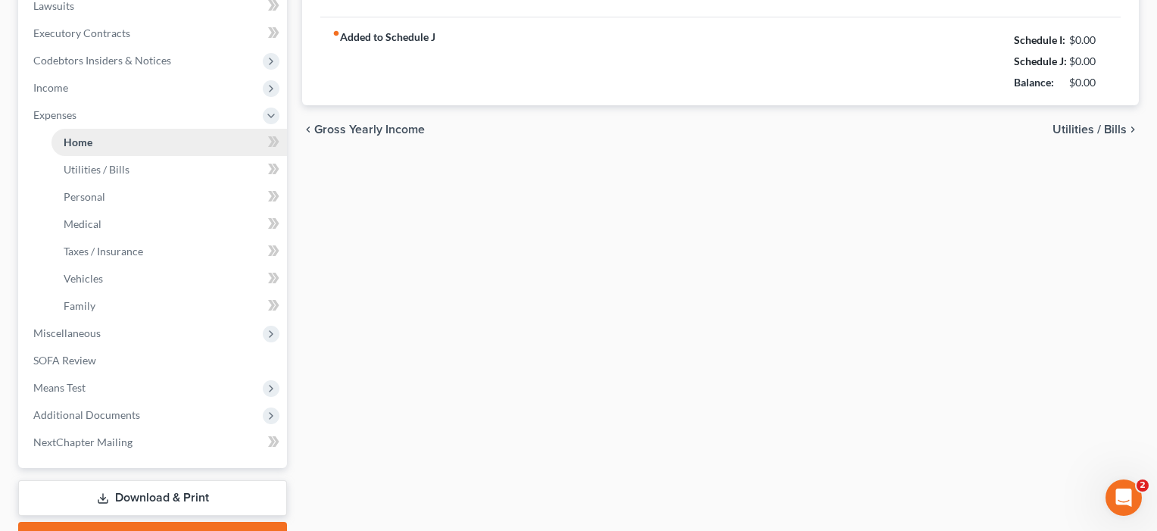
type input "45.00"
type input "0.00"
type input "120.00"
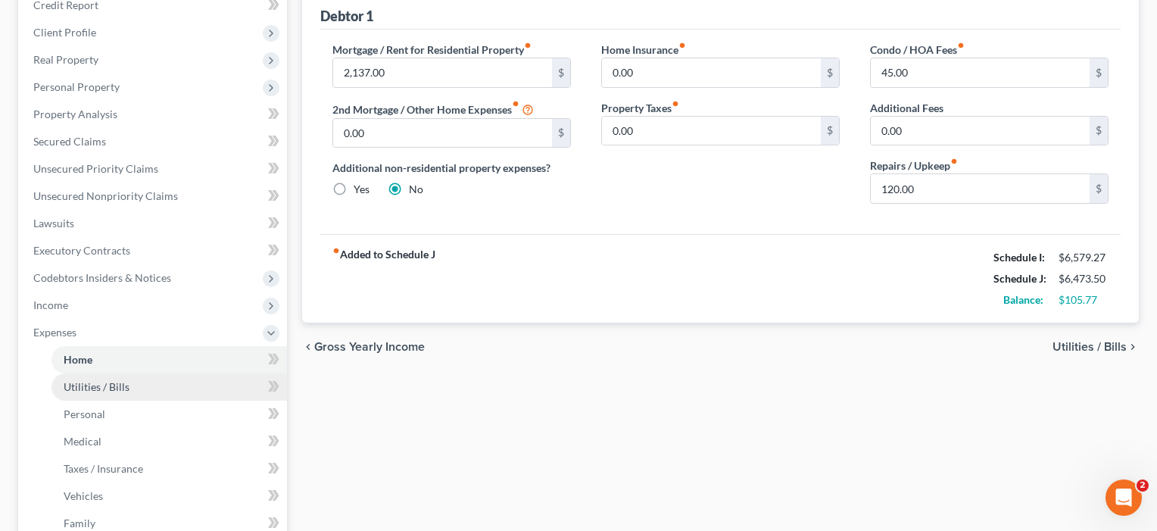
click at [86, 392] on span "Utilities / Bills" at bounding box center [97, 386] width 66 height 13
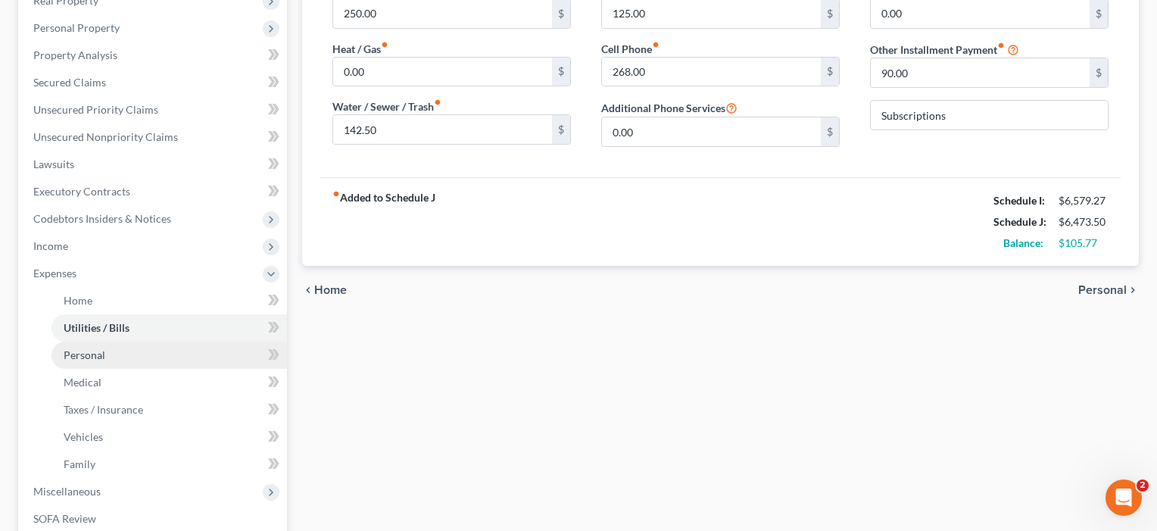
click at [109, 357] on link "Personal" at bounding box center [168, 355] width 235 height 27
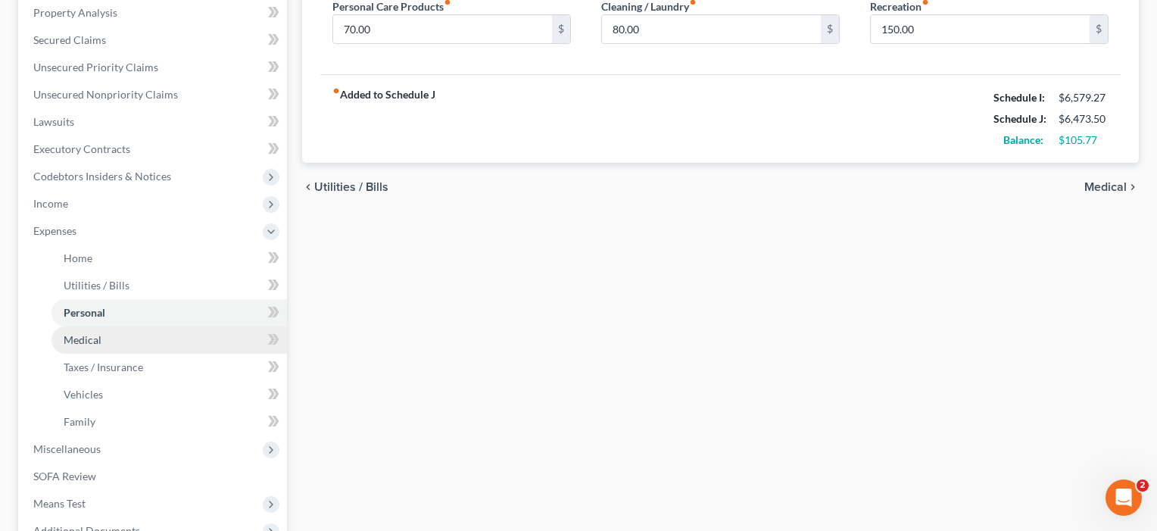
click at [76, 332] on link "Medical" at bounding box center [168, 339] width 235 height 27
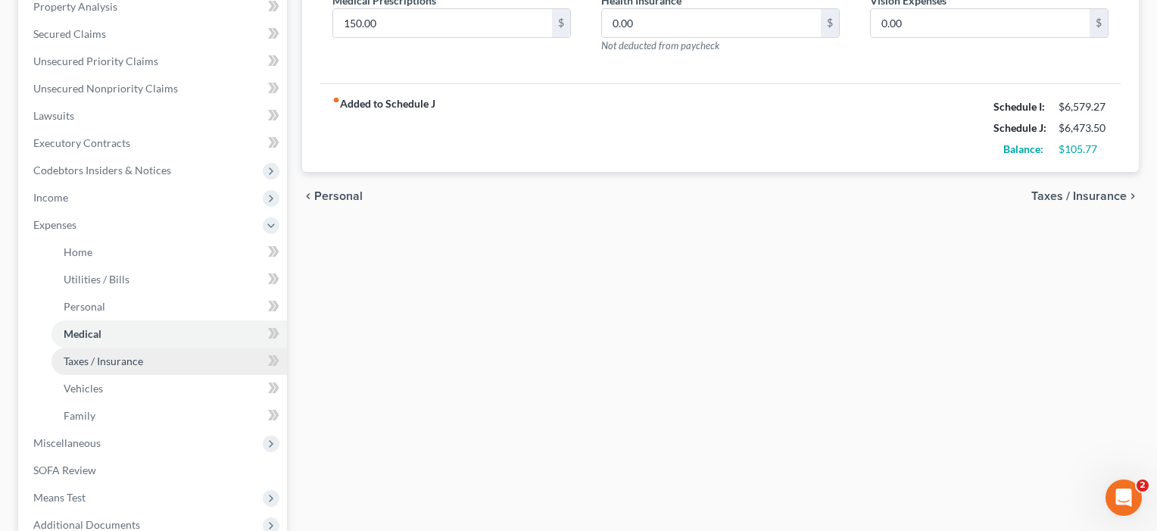
click at [75, 368] on link "Taxes / Insurance" at bounding box center [168, 361] width 235 height 27
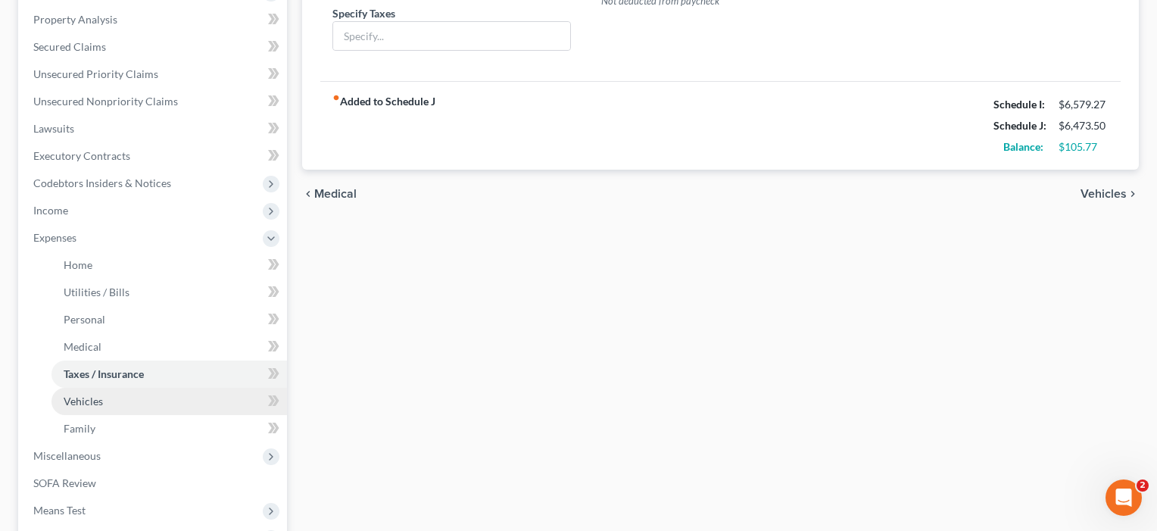
click at [79, 408] on link "Vehicles" at bounding box center [168, 401] width 235 height 27
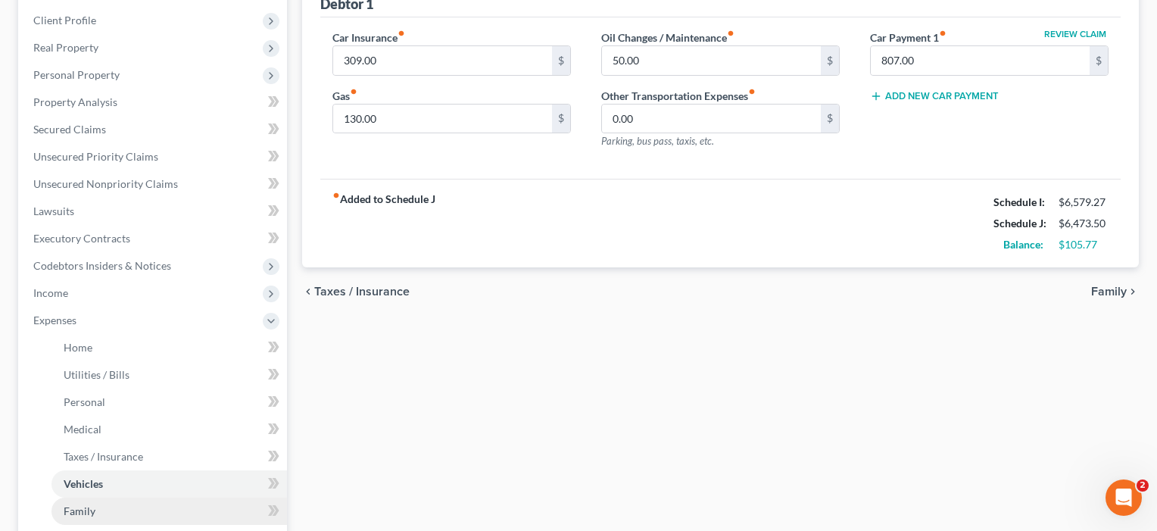
click at [73, 502] on link "Family" at bounding box center [168, 511] width 235 height 27
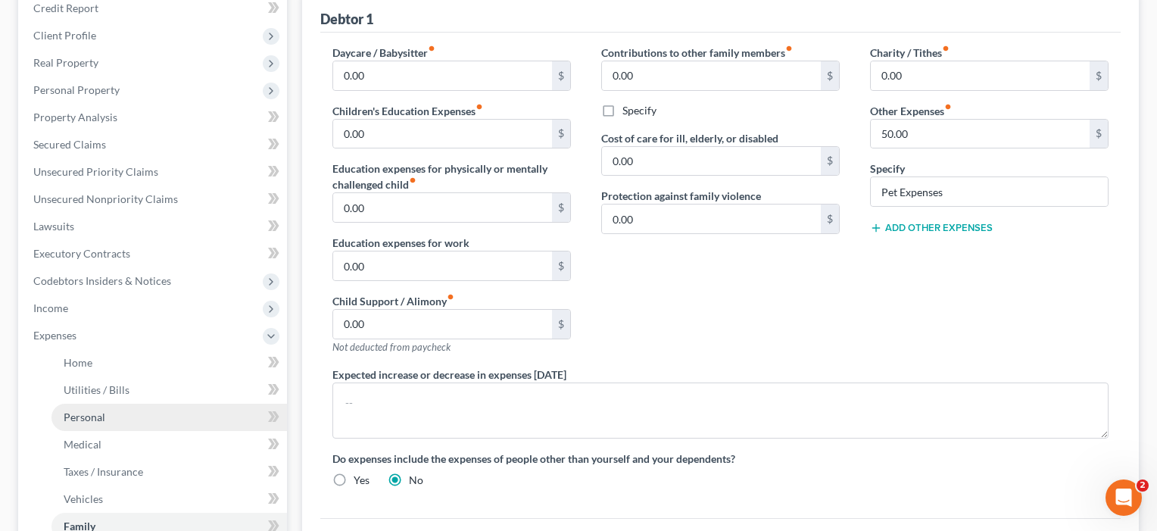
click at [80, 411] on span "Personal" at bounding box center [85, 416] width 42 height 13
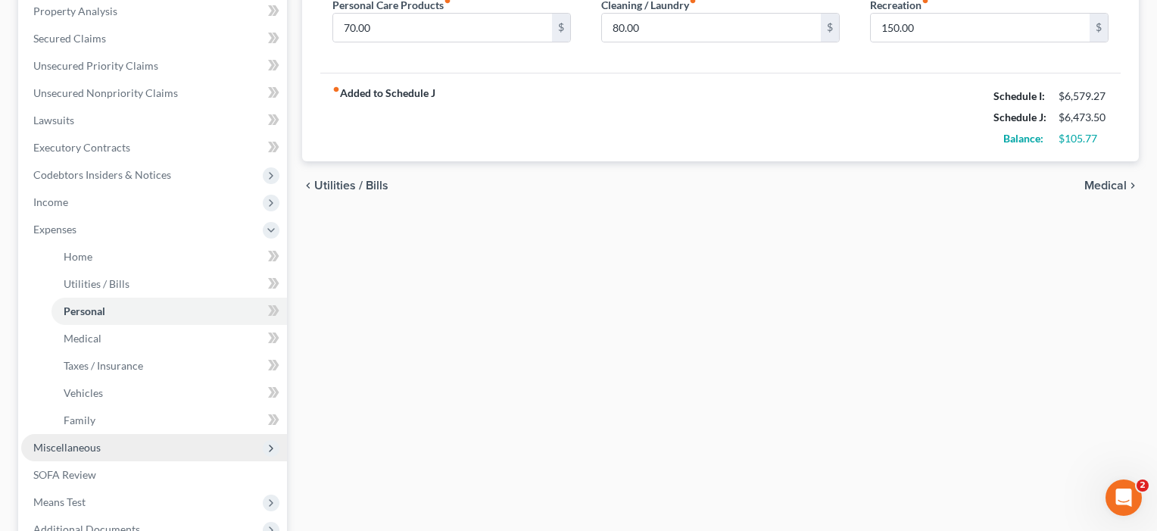
click at [80, 451] on span "Miscellaneous" at bounding box center [66, 447] width 67 height 13
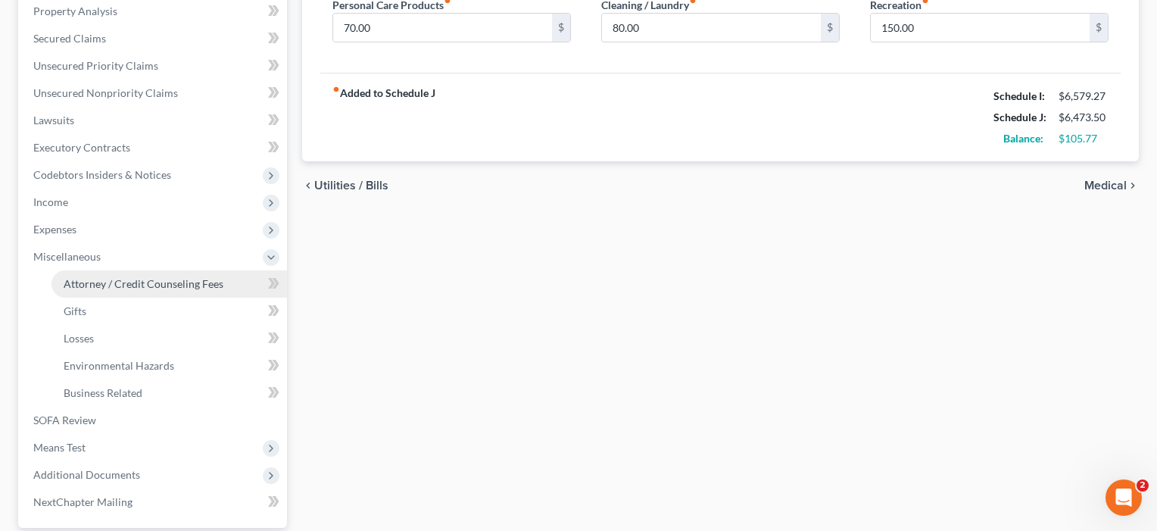
click at [95, 273] on link "Attorney / Credit Counseling Fees" at bounding box center [168, 283] width 235 height 27
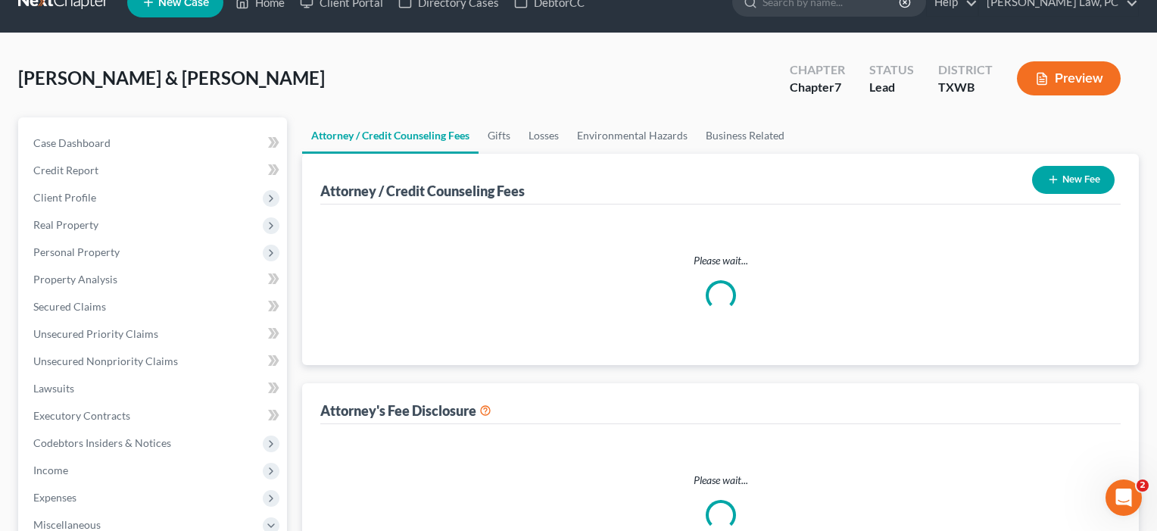
select select "4"
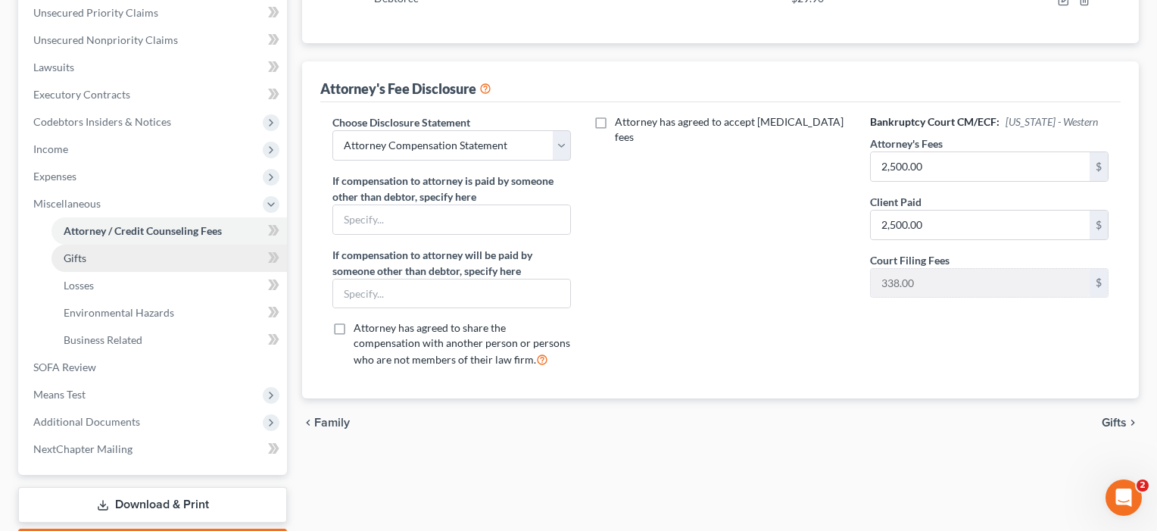
click at [67, 260] on span "Gifts" at bounding box center [75, 257] width 23 height 13
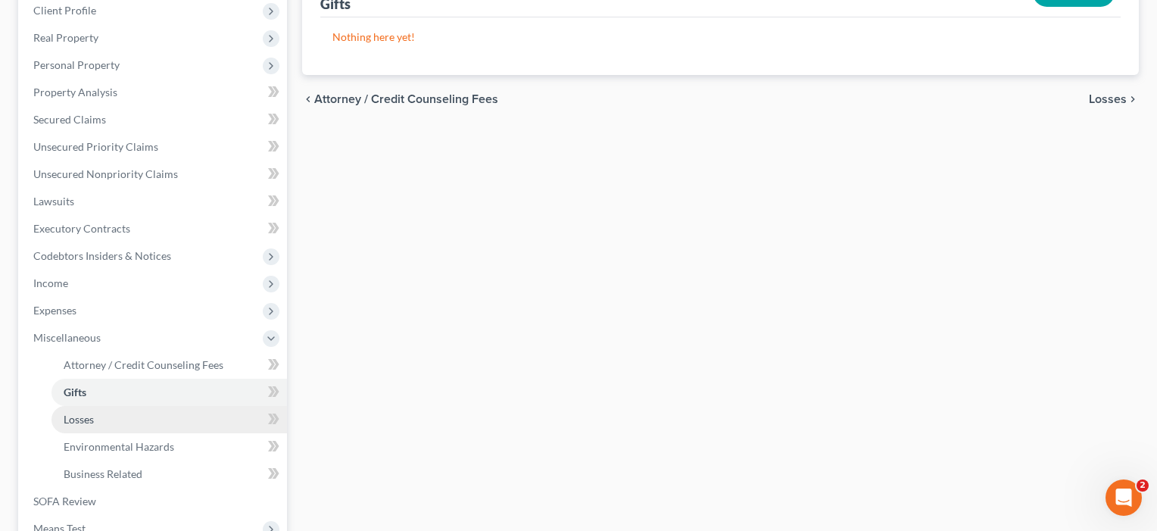
click at [67, 432] on link "Losses" at bounding box center [168, 419] width 235 height 27
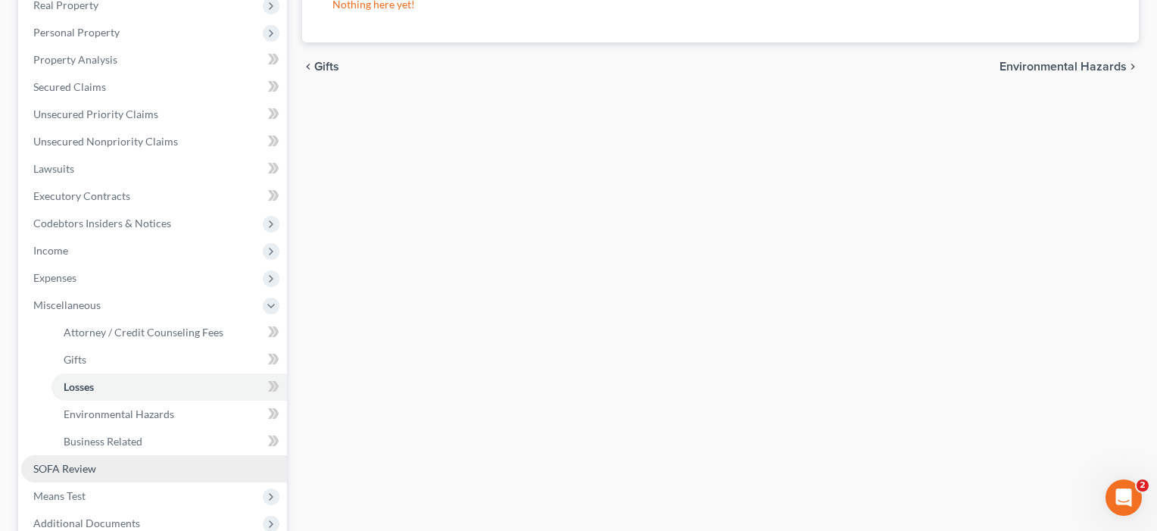
click at [63, 470] on span "SOFA Review" at bounding box center [64, 468] width 63 height 13
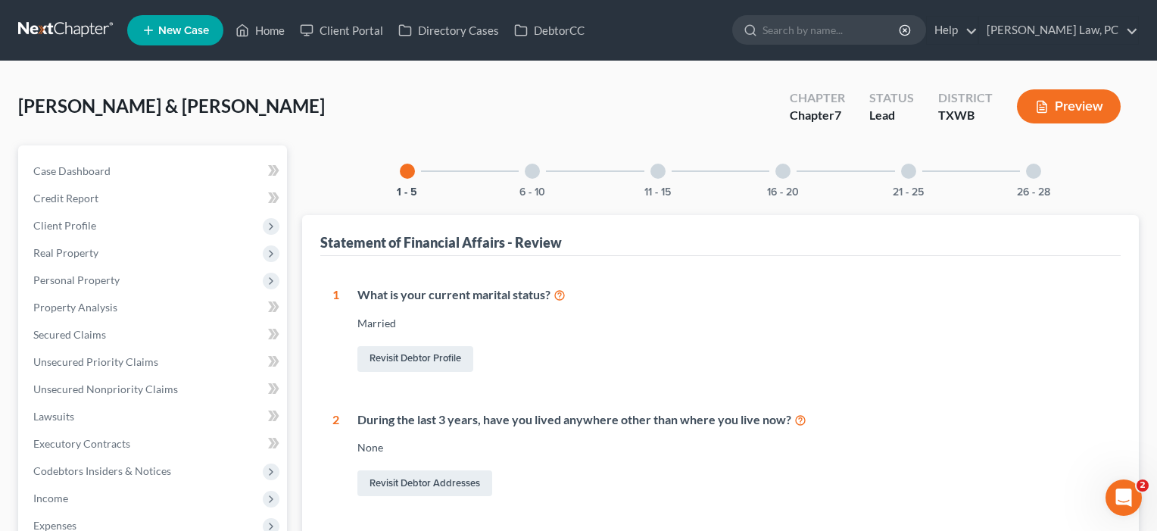
click at [535, 167] on div at bounding box center [532, 171] width 15 height 15
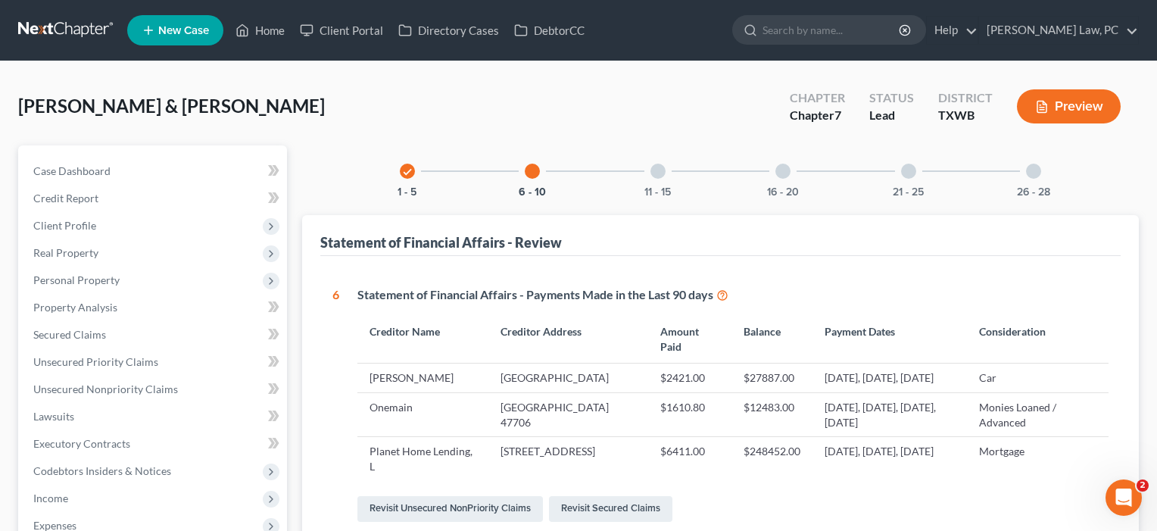
click at [659, 170] on div at bounding box center [657, 171] width 15 height 15
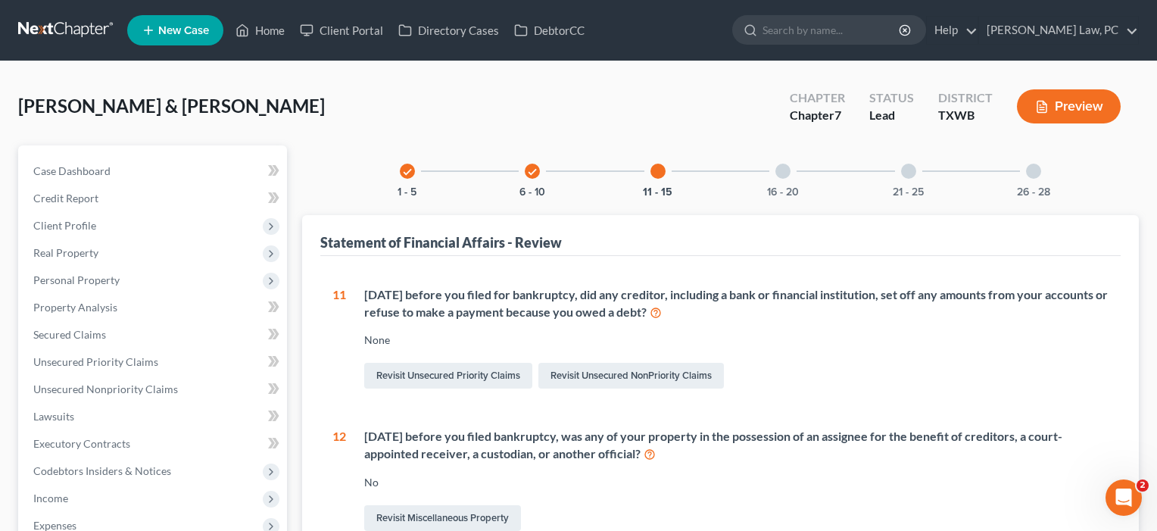
click at [784, 177] on div at bounding box center [782, 171] width 15 height 15
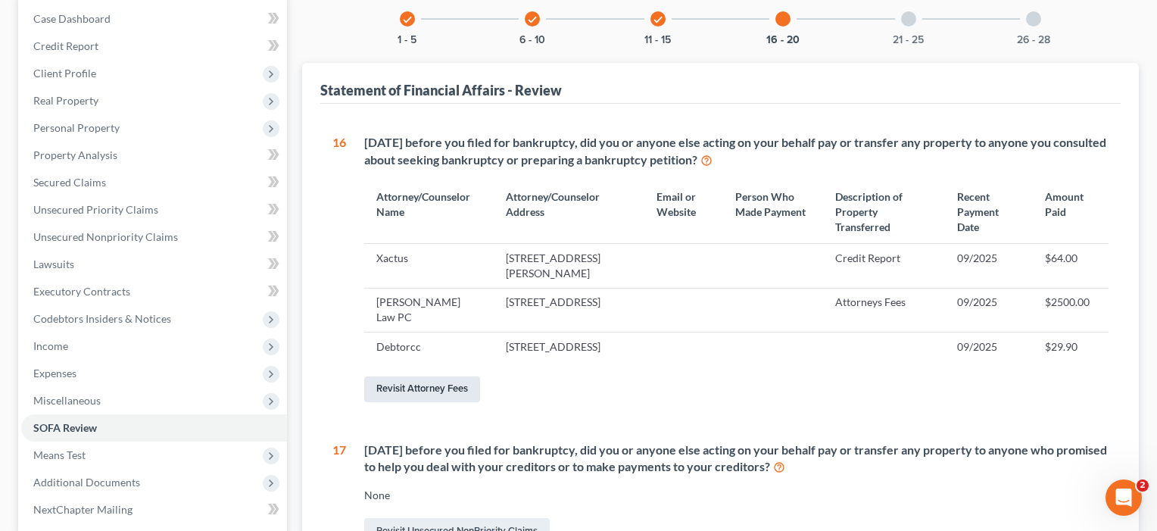
click at [412, 402] on link "Revisit Attorney Fees" at bounding box center [422, 389] width 116 height 26
select select "4"
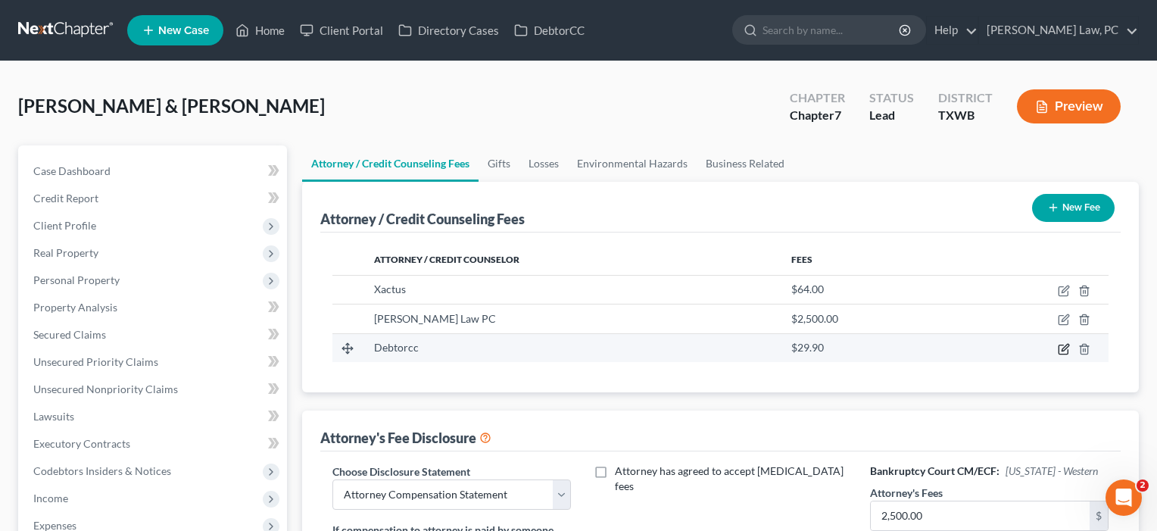
click at [1065, 348] on icon "button" at bounding box center [1064, 349] width 12 height 12
select select "33"
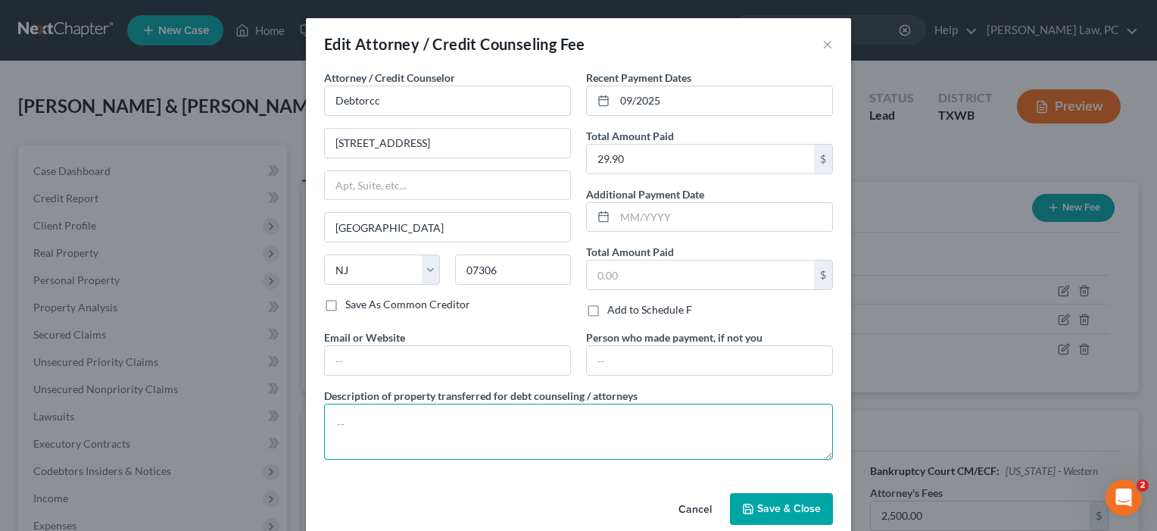
click at [460, 436] on textarea at bounding box center [578, 432] width 509 height 56
type textarea "Credit Report"
click at [800, 510] on span "Save & Close" at bounding box center [789, 508] width 64 height 13
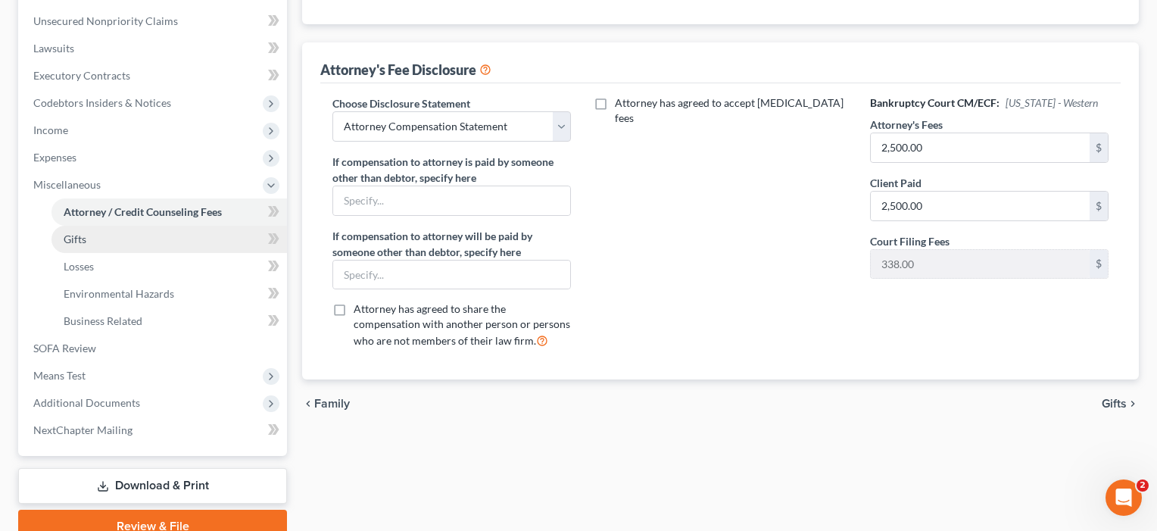
click at [82, 244] on span "Gifts" at bounding box center [75, 238] width 23 height 13
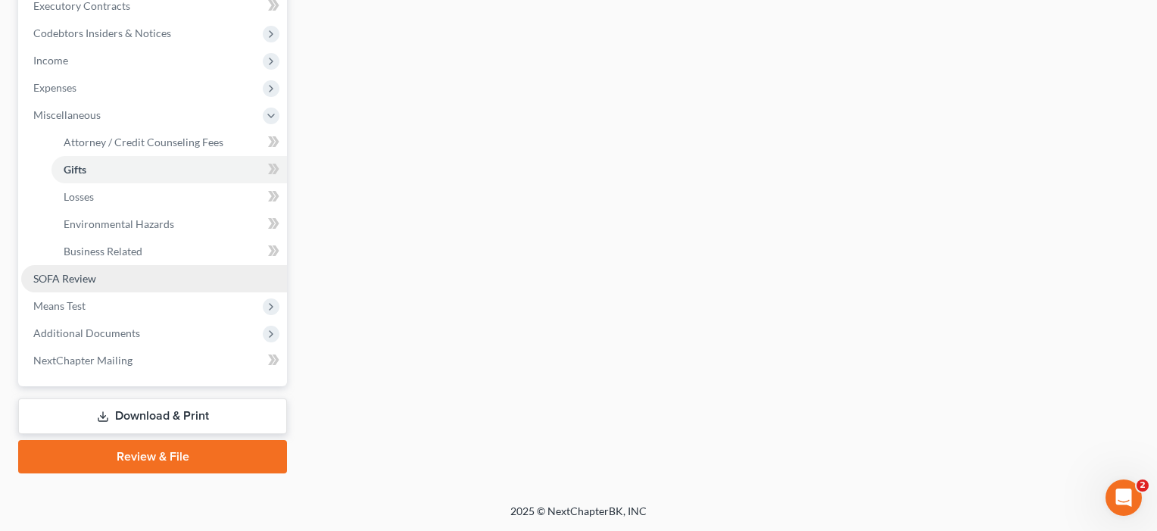
click at [61, 287] on link "SOFA Review" at bounding box center [154, 278] width 266 height 27
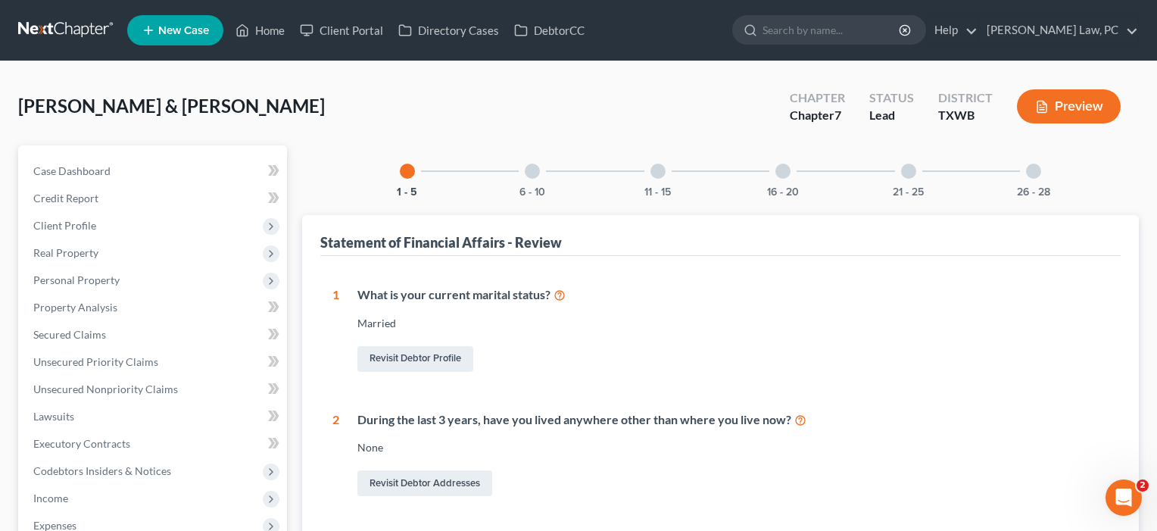
click at [533, 168] on div at bounding box center [532, 171] width 15 height 15
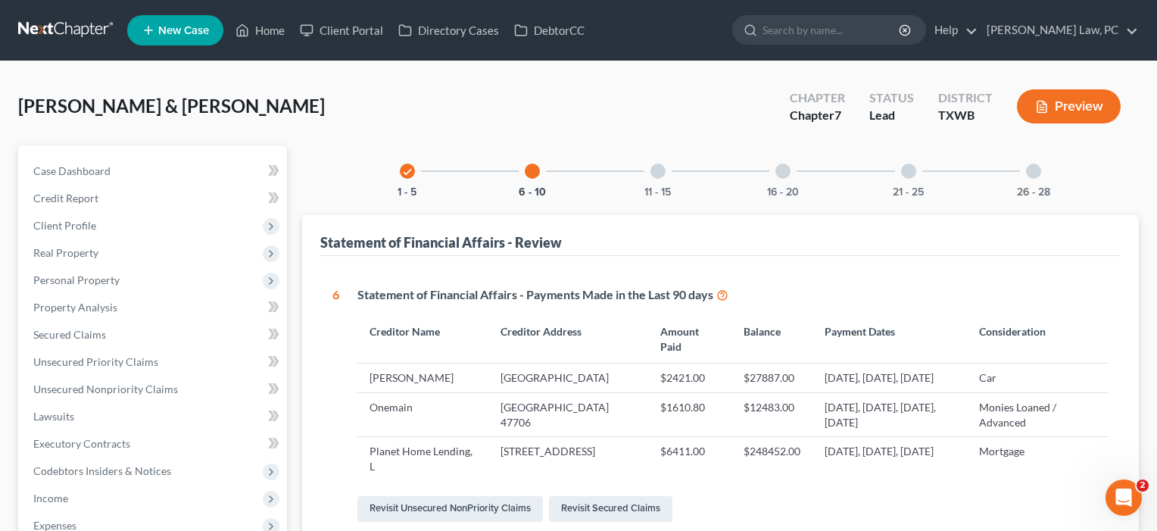
click at [656, 167] on div at bounding box center [657, 171] width 15 height 15
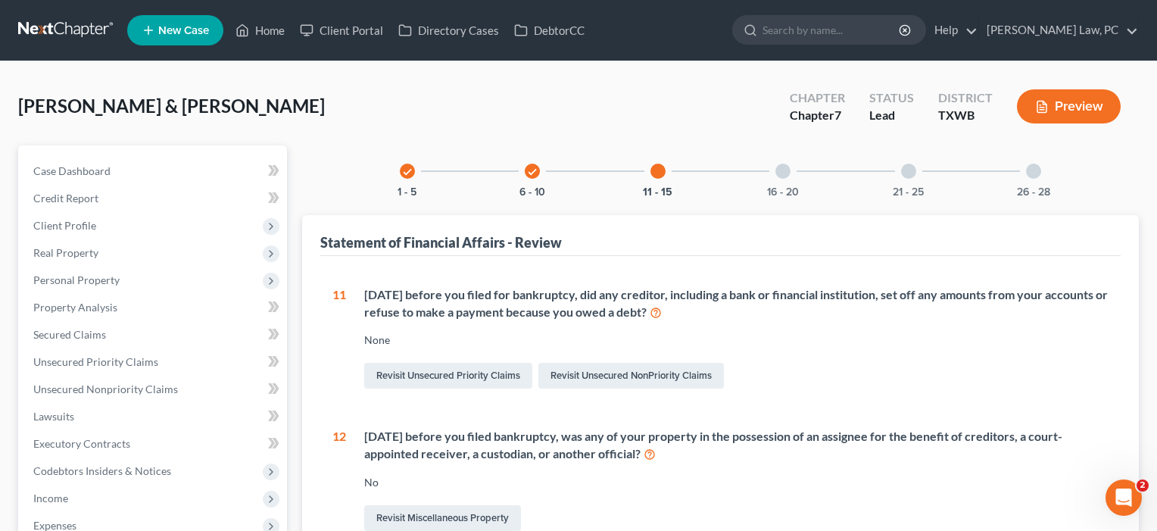
click at [802, 176] on div "16 - 20" at bounding box center [782, 170] width 51 height 51
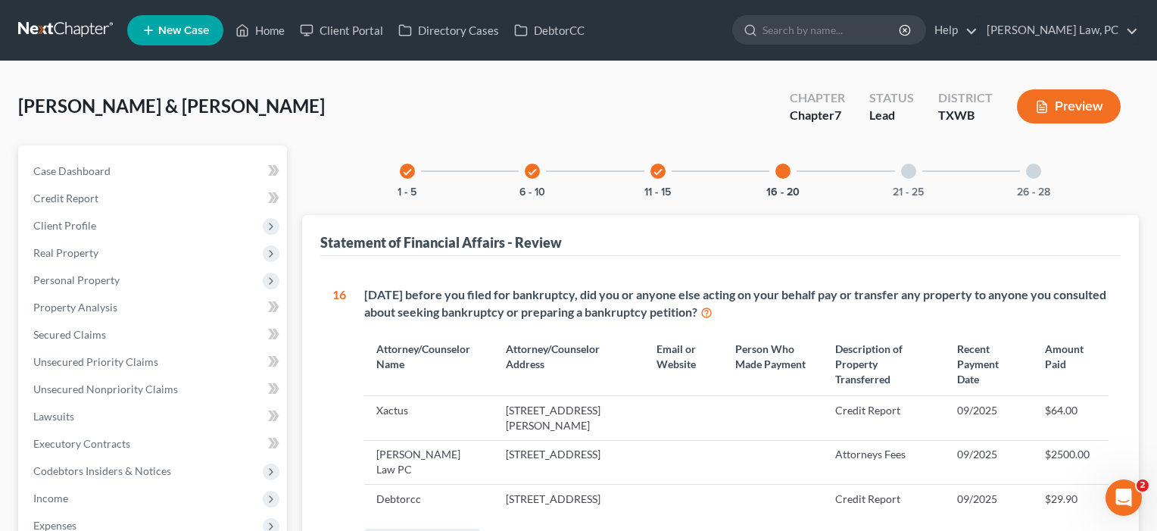
click at [909, 181] on div "21 - 25" at bounding box center [908, 170] width 51 height 51
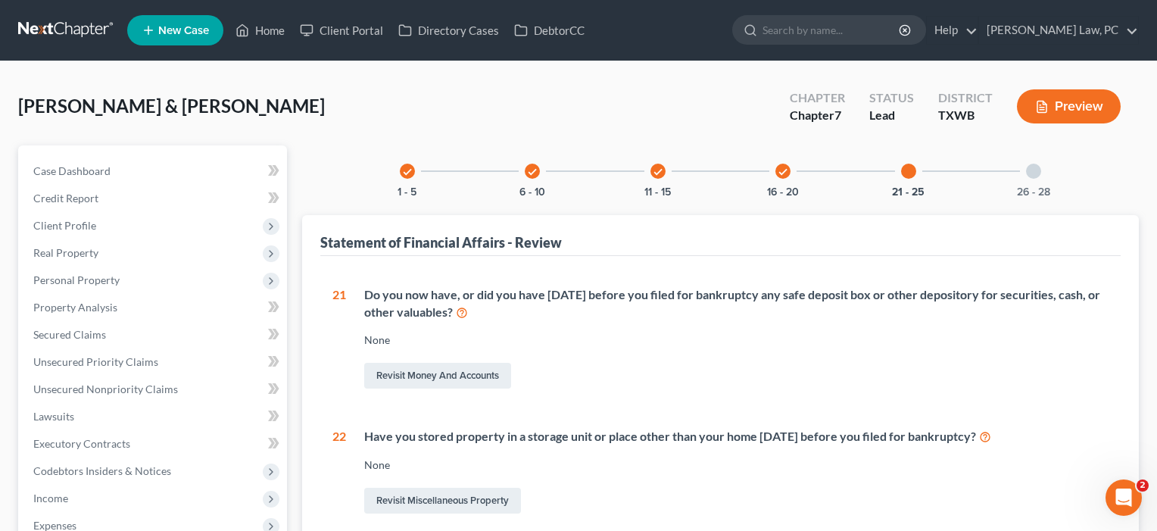
click at [1028, 176] on div at bounding box center [1033, 171] width 15 height 15
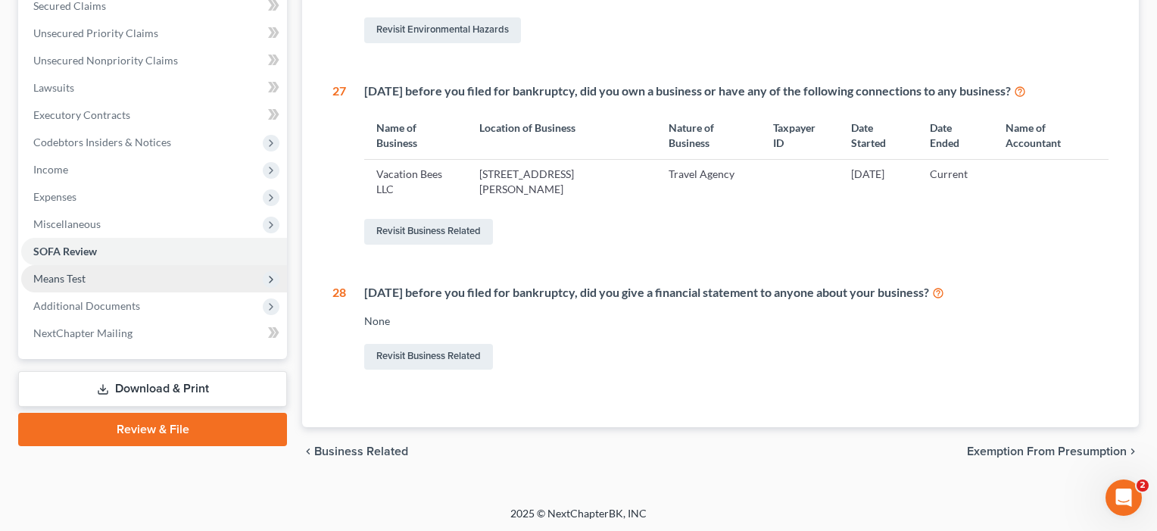
click at [61, 273] on span "Means Test" at bounding box center [59, 278] width 52 height 13
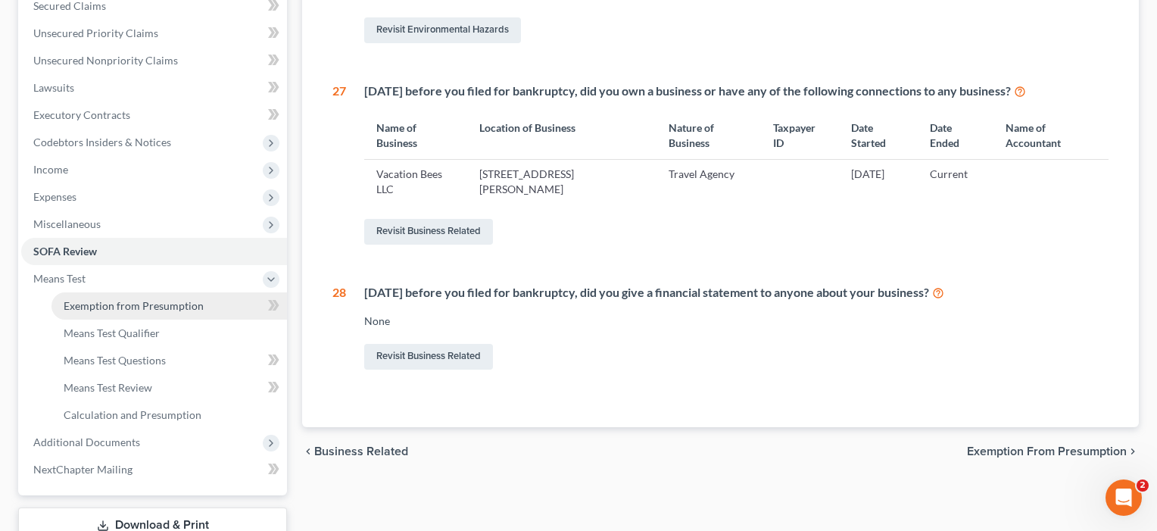
click at [191, 301] on span "Exemption from Presumption" at bounding box center [134, 305] width 140 height 13
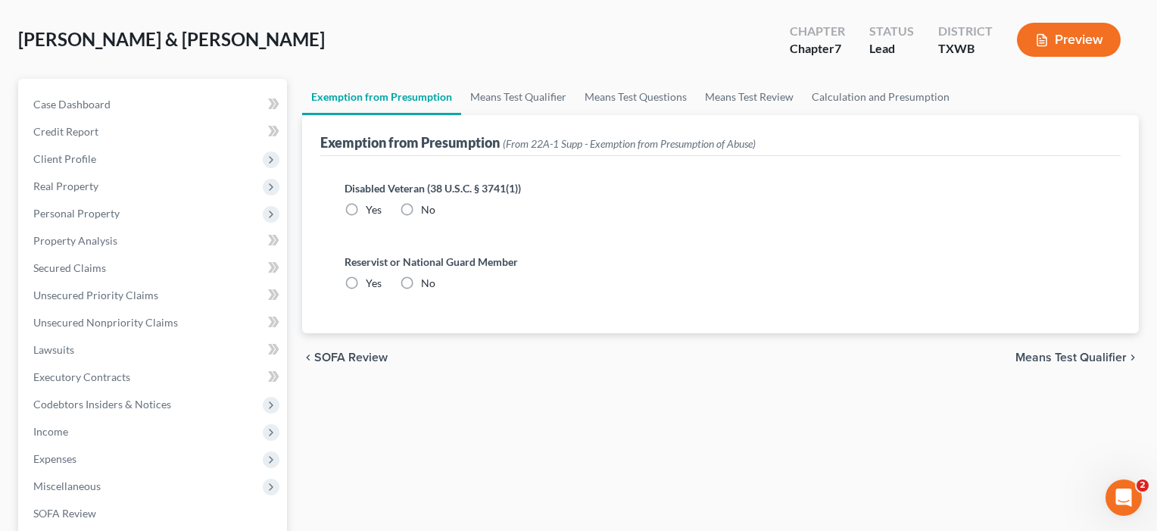
radio input "true"
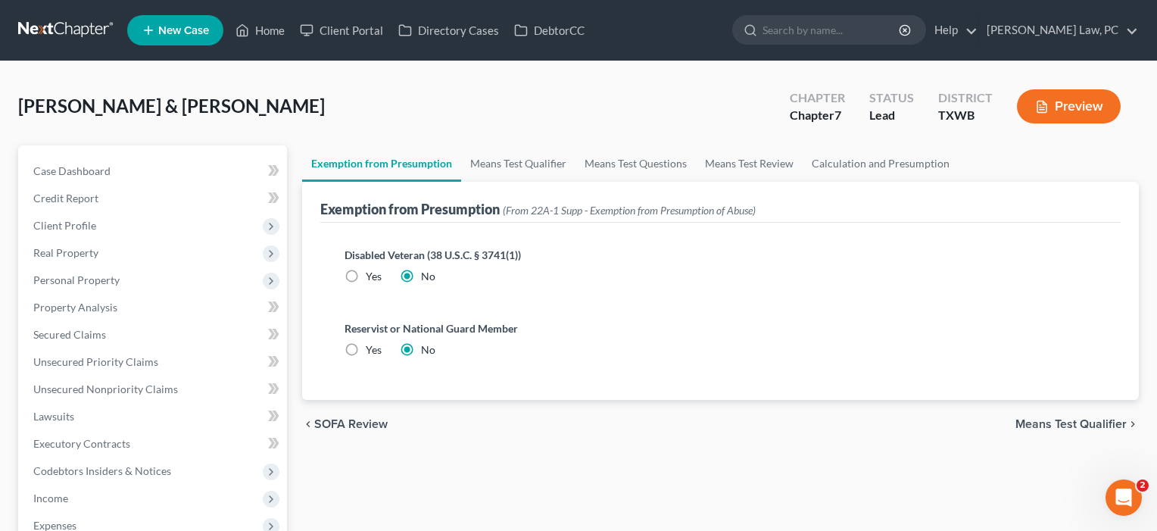
click at [1055, 426] on span "Means Test Qualifier" at bounding box center [1070, 424] width 111 height 12
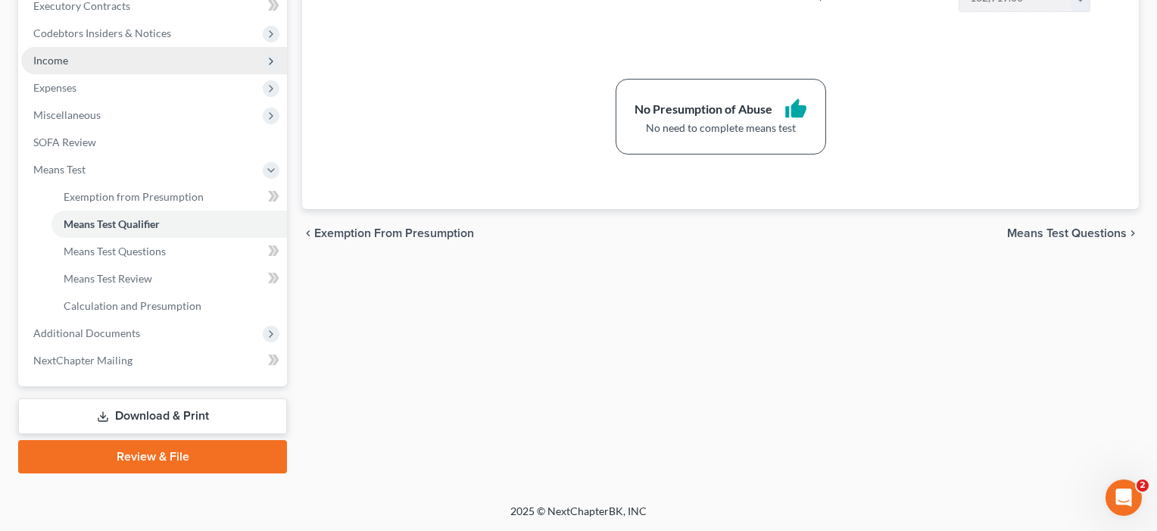
click at [38, 58] on span "Income" at bounding box center [50, 60] width 35 height 13
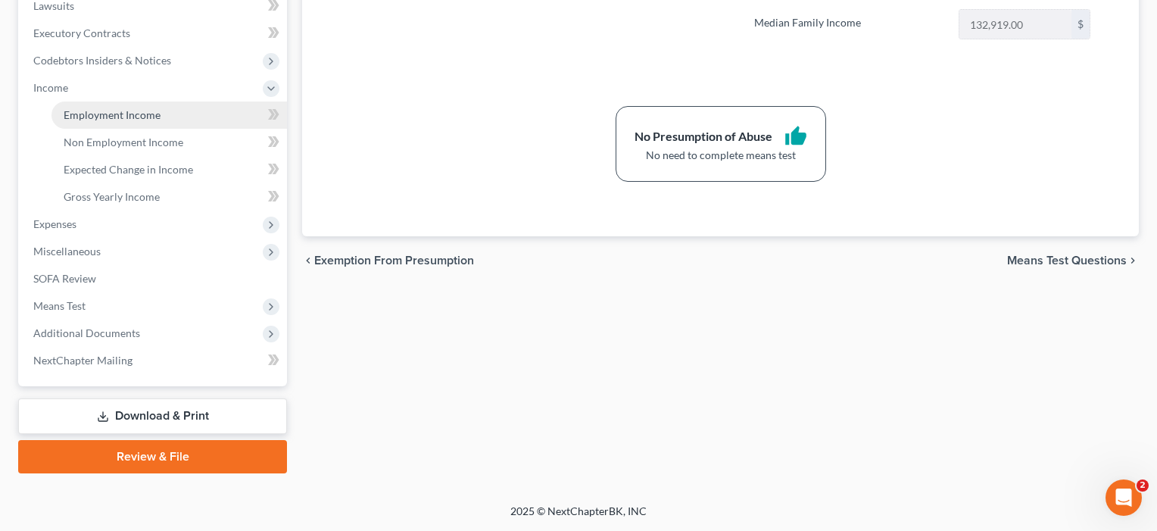
click at [85, 113] on span "Employment Income" at bounding box center [112, 114] width 97 height 13
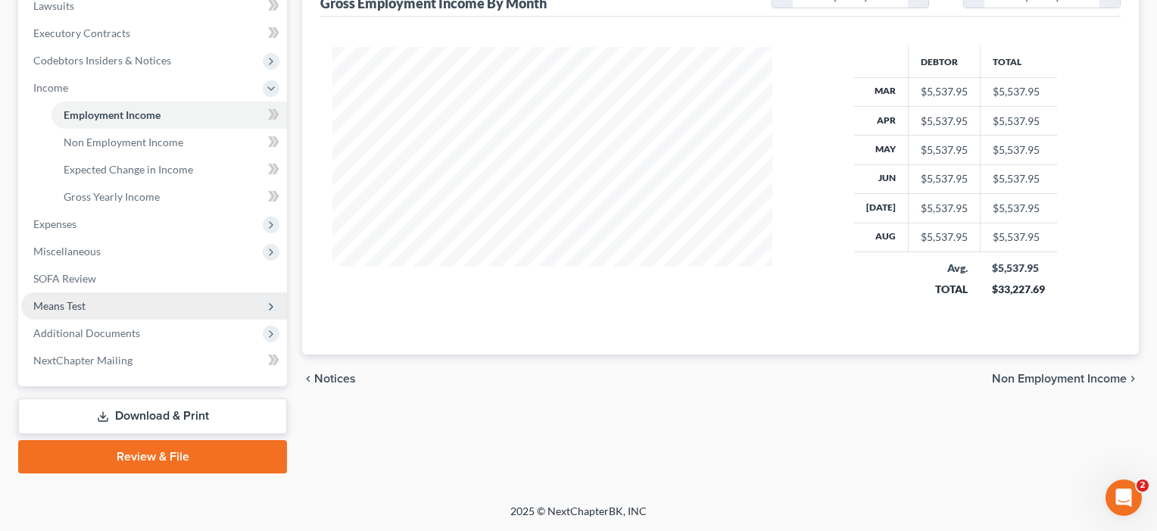
click at [78, 307] on span "Means Test" at bounding box center [59, 305] width 52 height 13
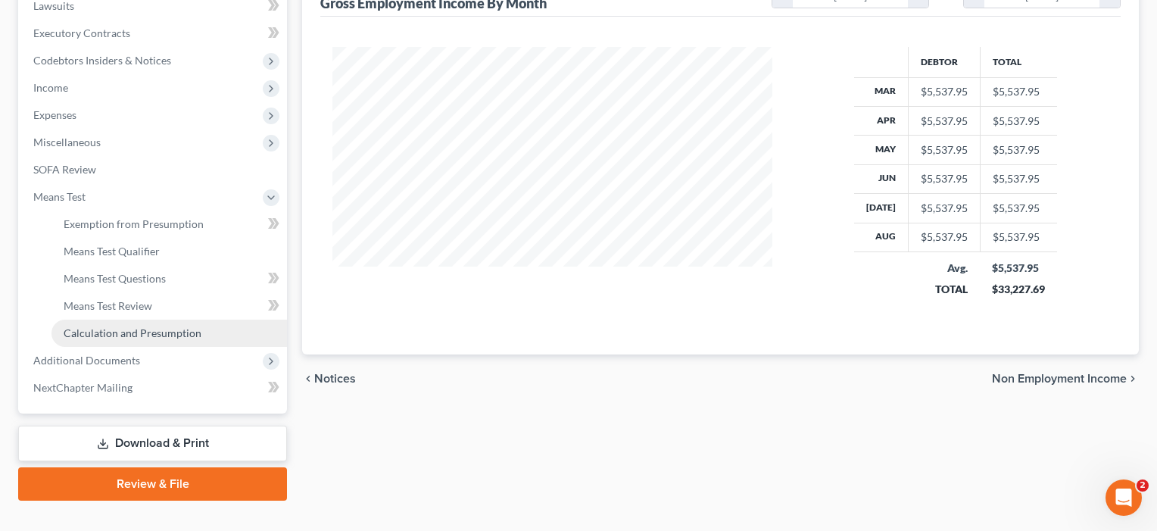
click at [117, 335] on span "Calculation and Presumption" at bounding box center [133, 332] width 138 height 13
